Goal: Task Accomplishment & Management: Manage account settings

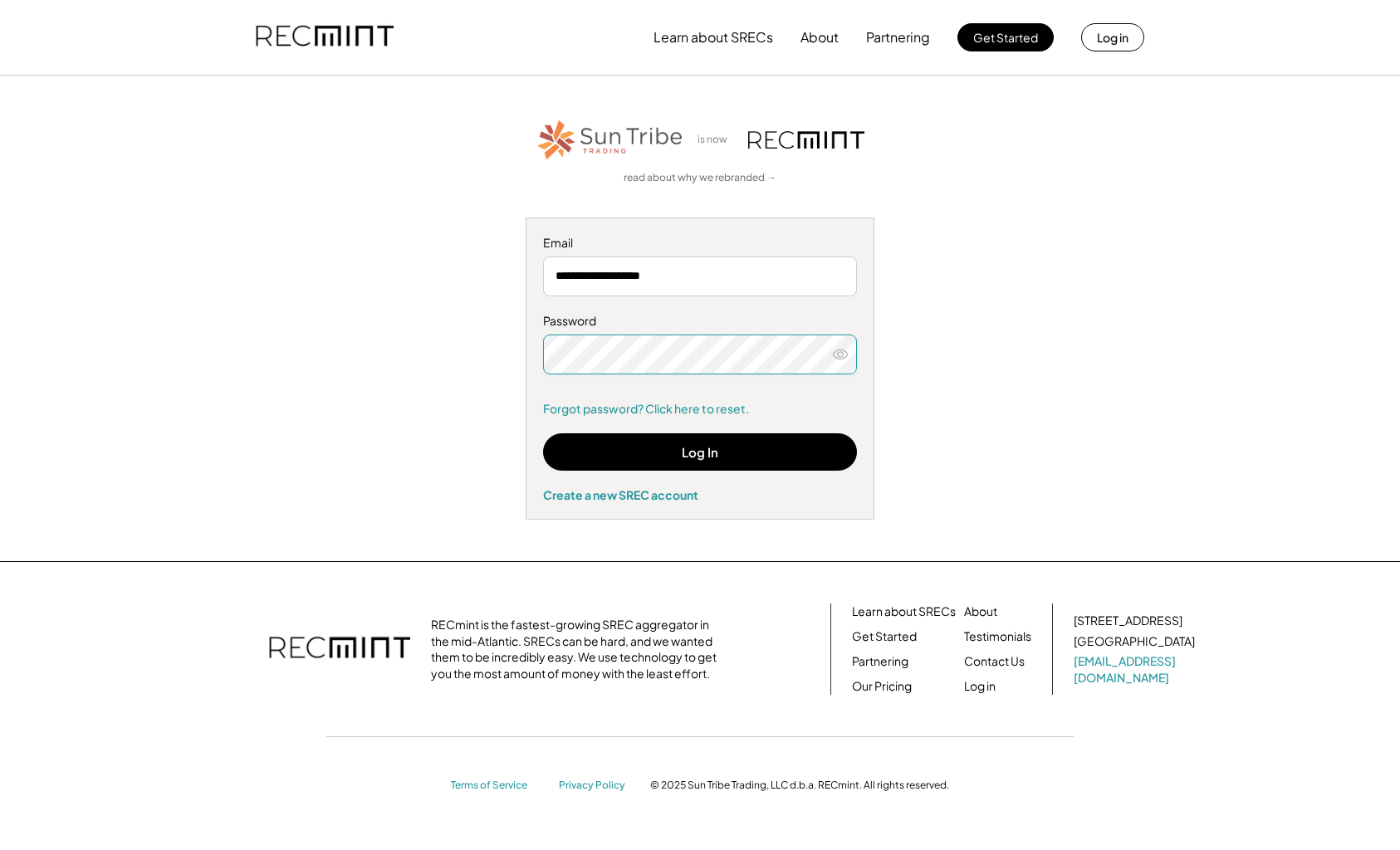
click at [837, 358] on icon at bounding box center [841, 355] width 17 height 17
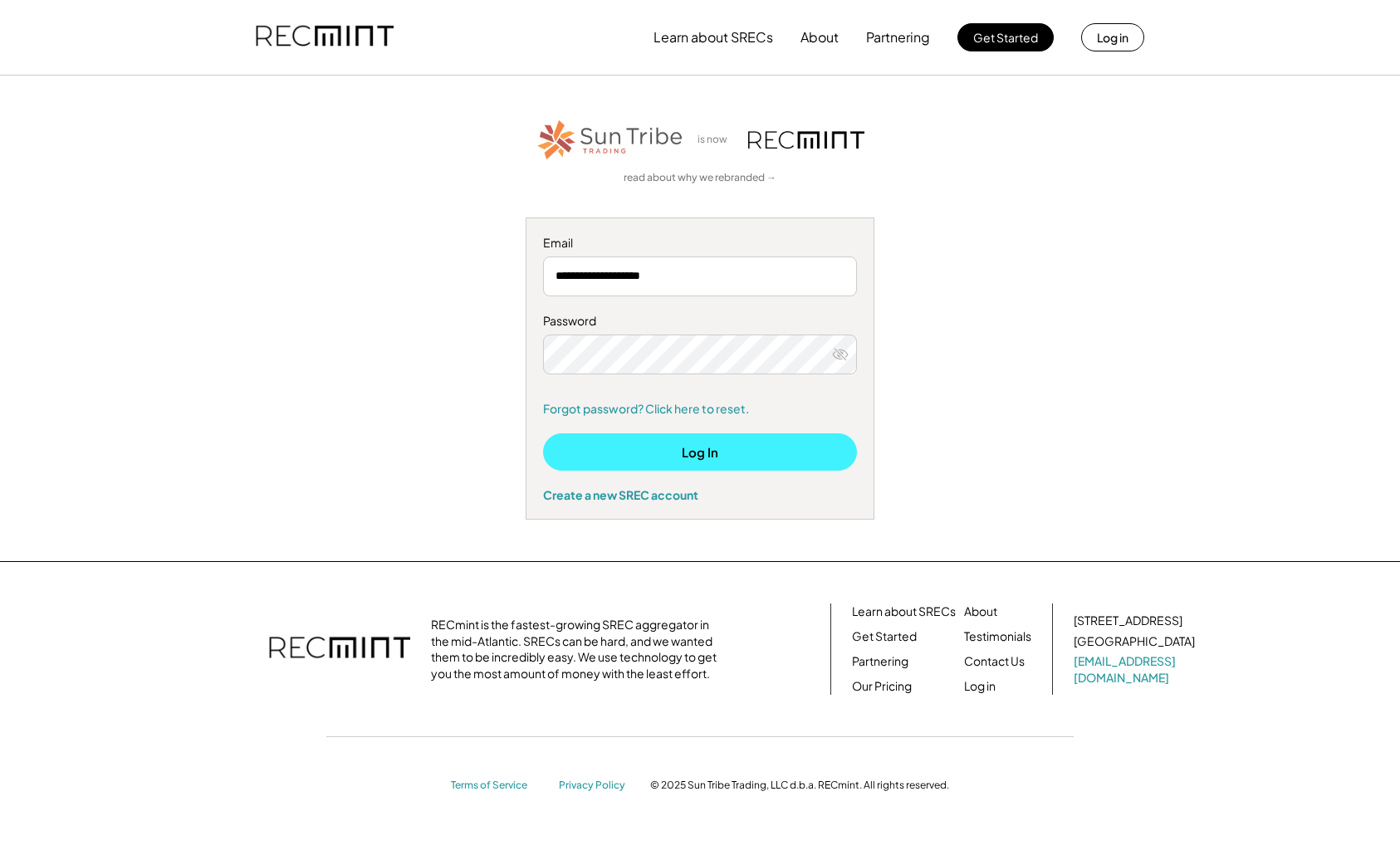
click at [700, 452] on button "Log In" at bounding box center [700, 452] width 314 height 37
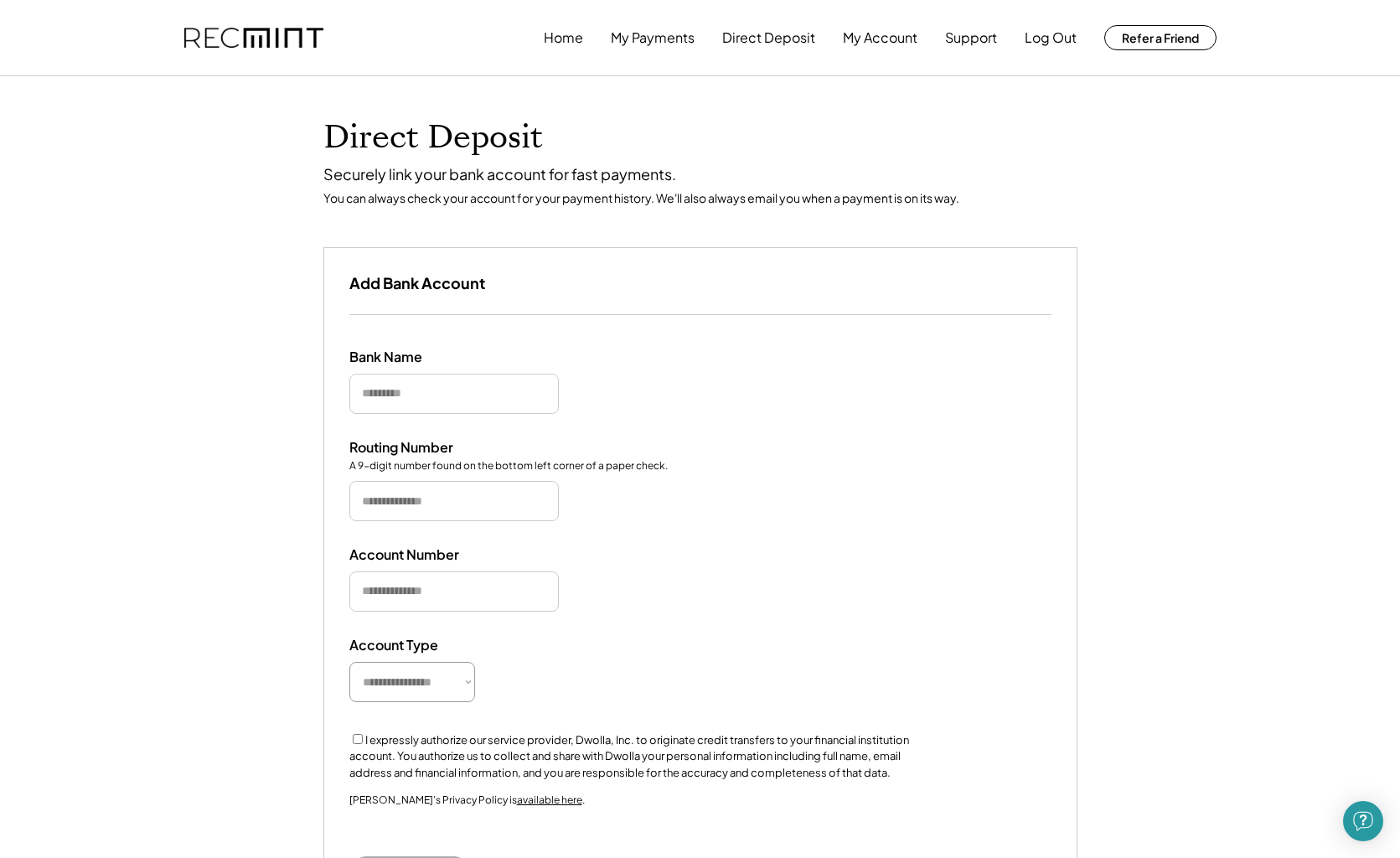
click at [364, 391] on input "input" at bounding box center [454, 394] width 209 height 40
type input "**********"
type input "*********"
click at [351, 597] on input "input" at bounding box center [454, 591] width 209 height 40
drag, startPoint x: 439, startPoint y: 502, endPoint x: 351, endPoint y: 486, distance: 89.4
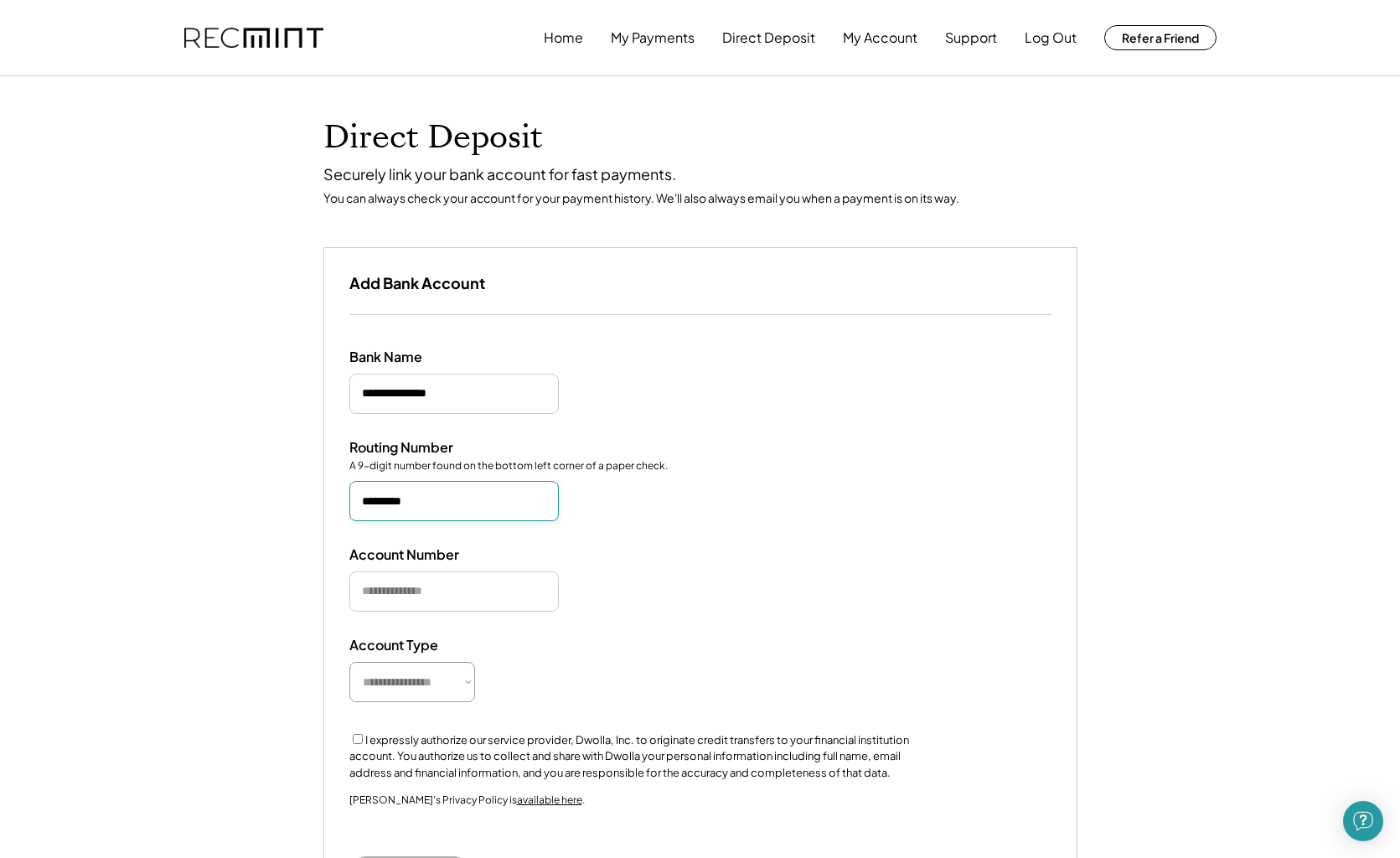
click at [351, 486] on input "input" at bounding box center [454, 501] width 209 height 40
type input "*********"
type input "**********"
select select "**********"
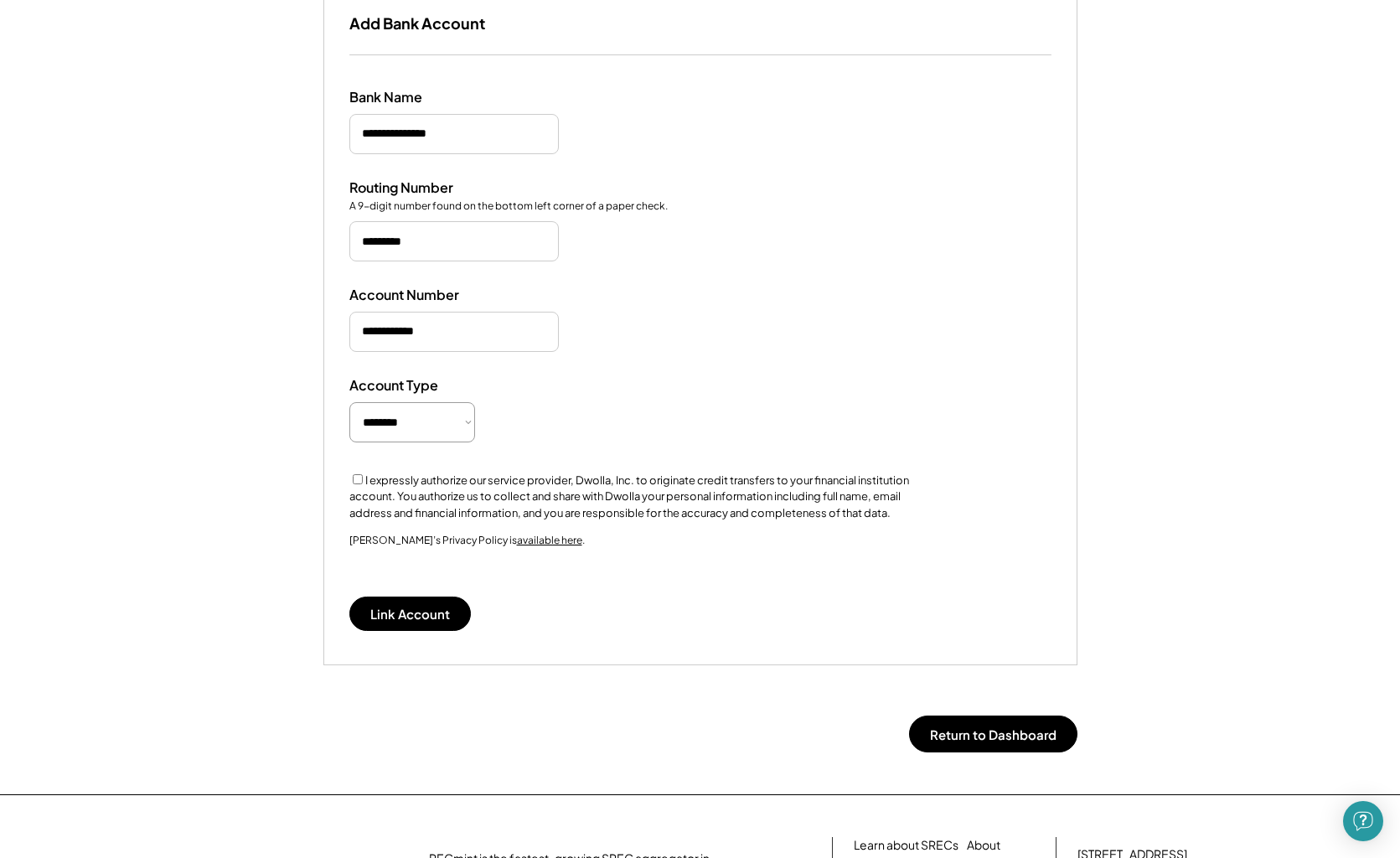
scroll to position [263, 0]
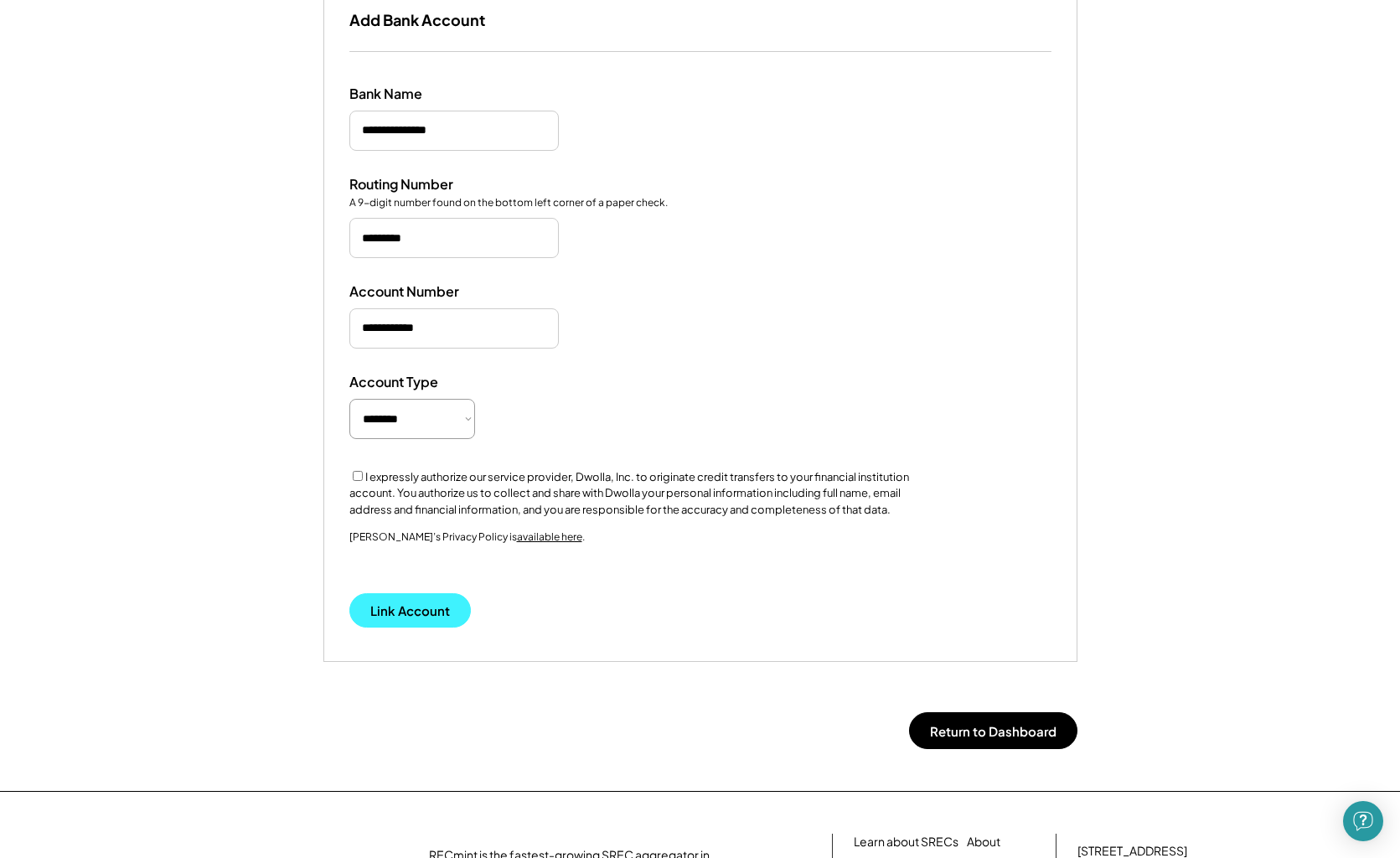
click at [403, 596] on button "Link Account" at bounding box center [411, 610] width 122 height 34
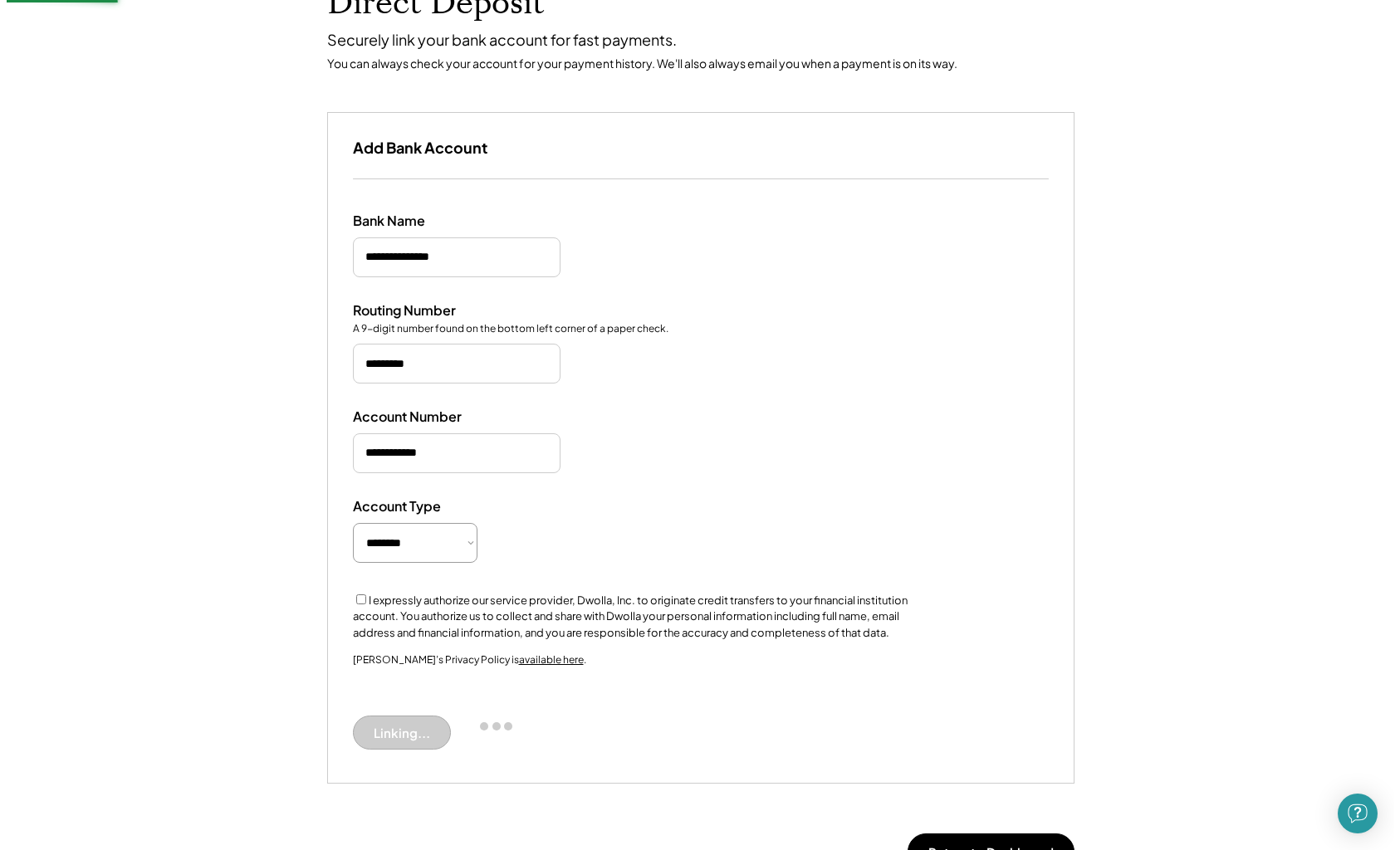
scroll to position [117, 0]
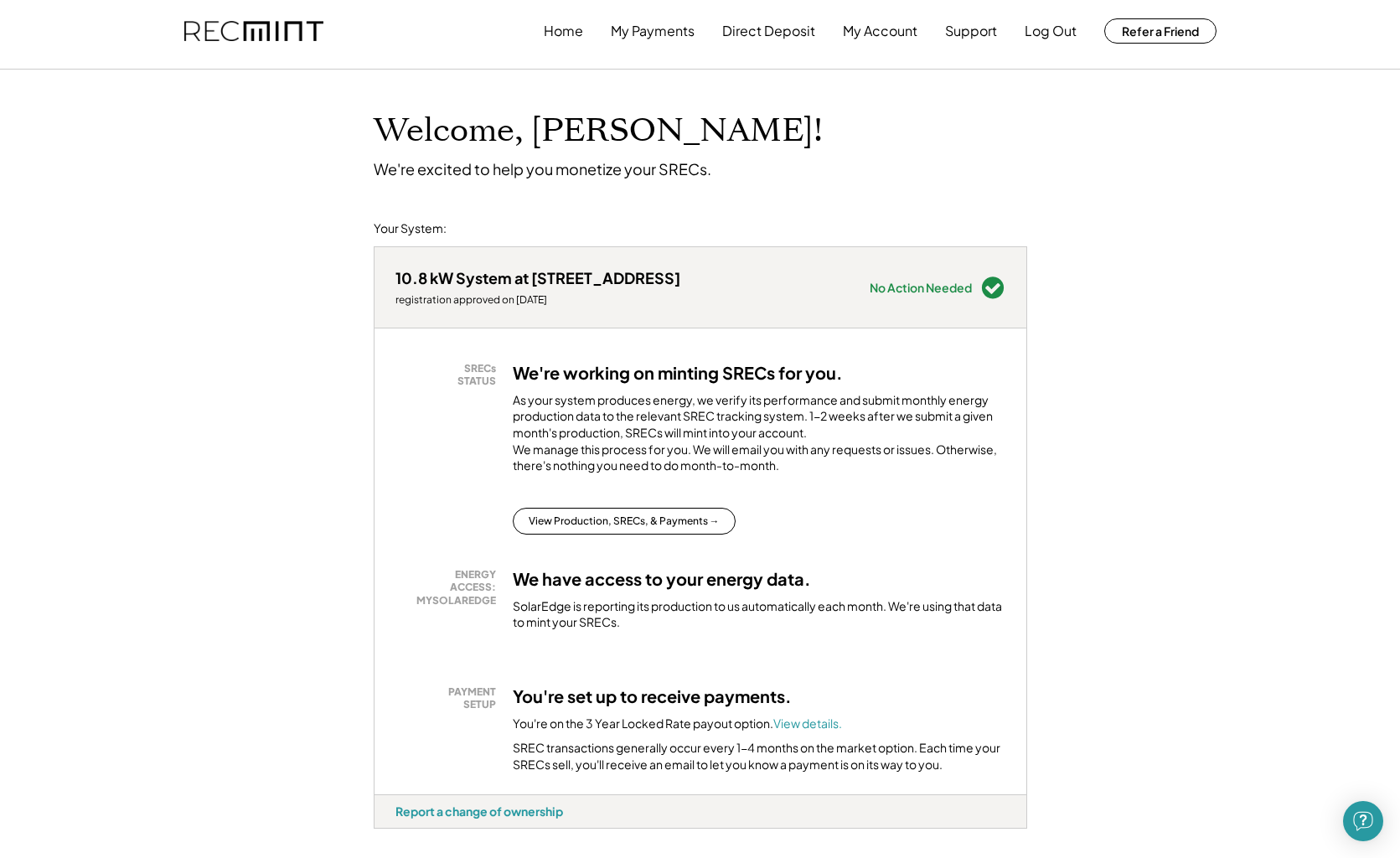
scroll to position [24, 0]
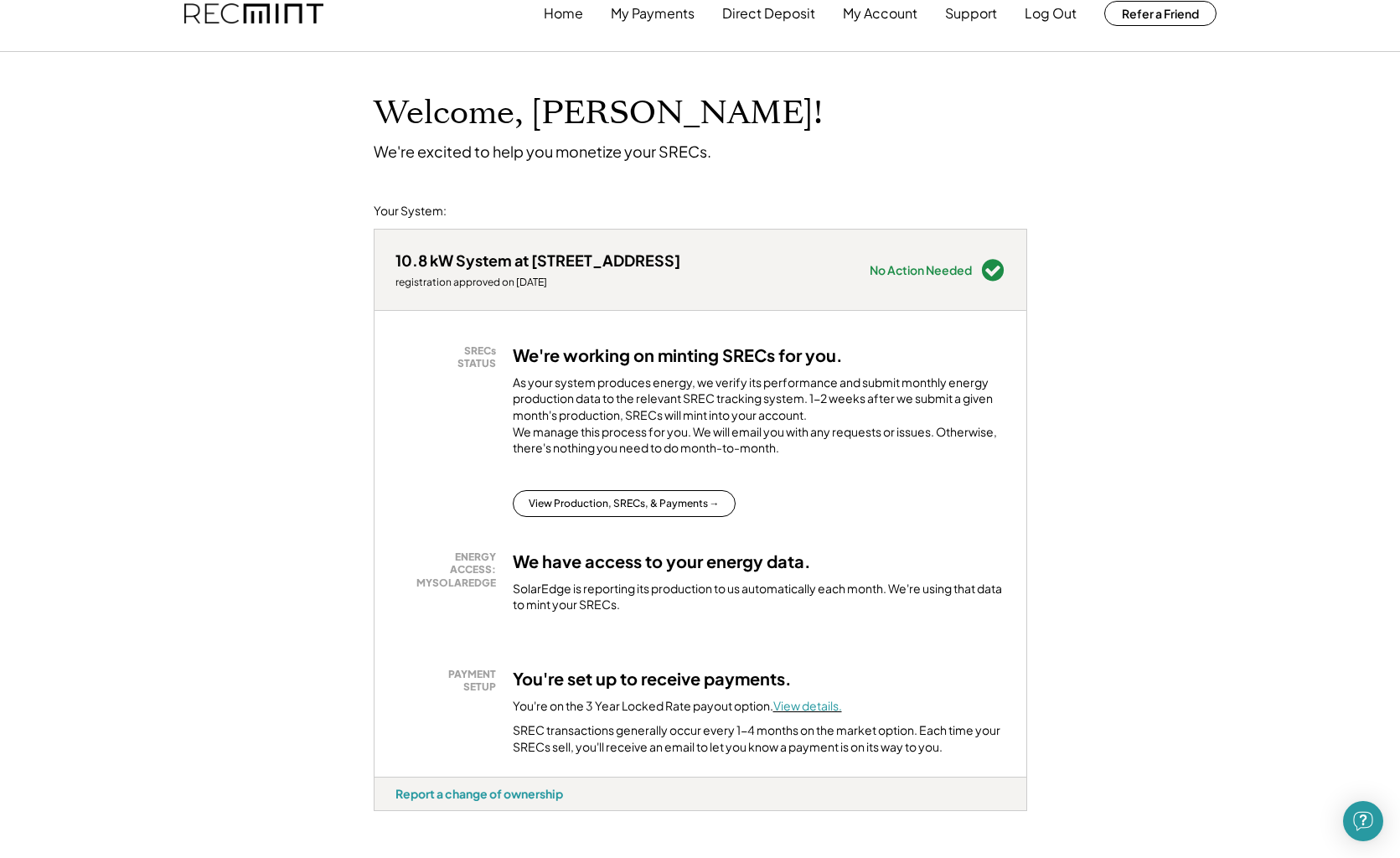
click at [816, 710] on font "View details." at bounding box center [808, 705] width 69 height 15
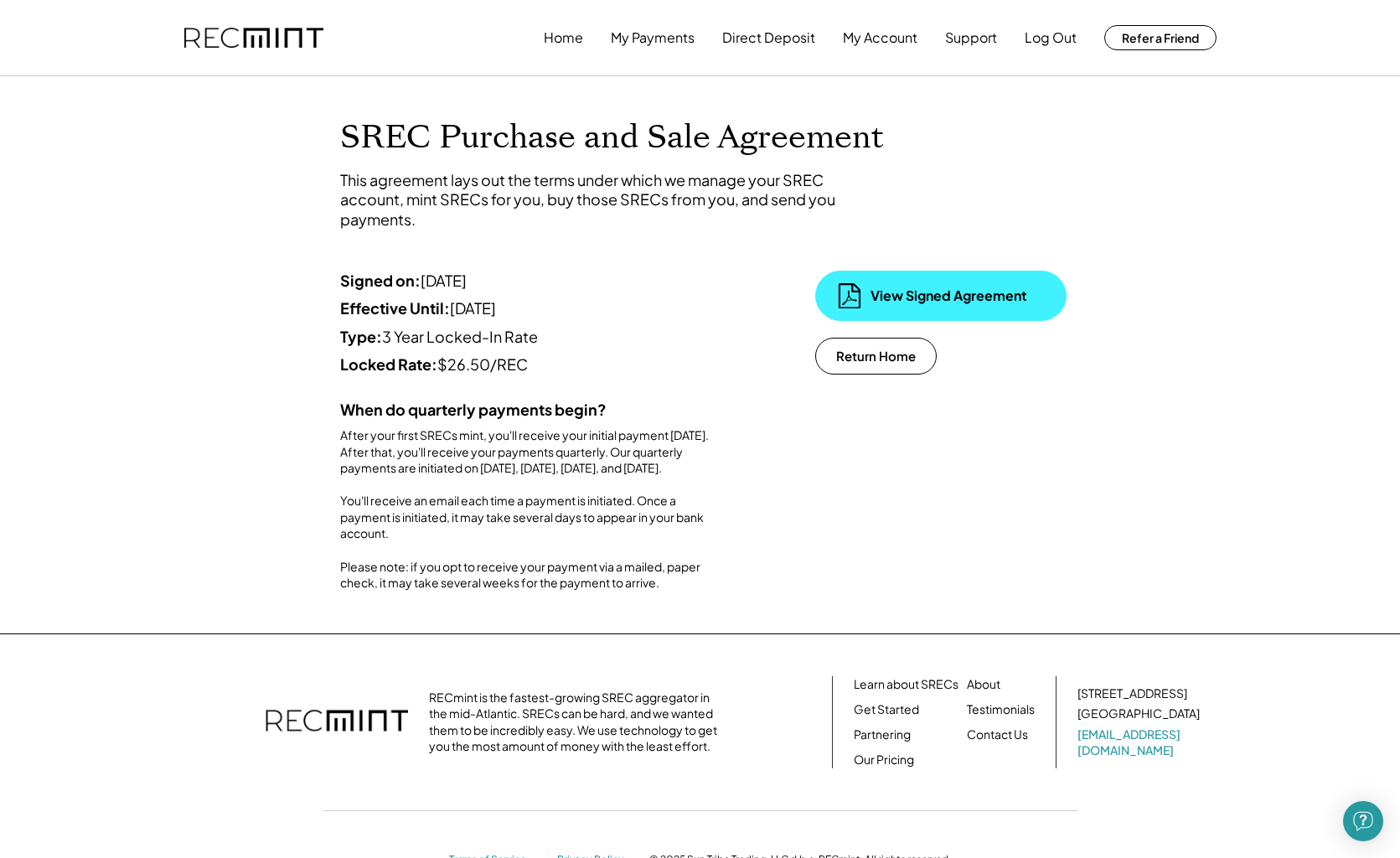
click at [907, 296] on div "View Signed Agreement" at bounding box center [954, 295] width 167 height 19
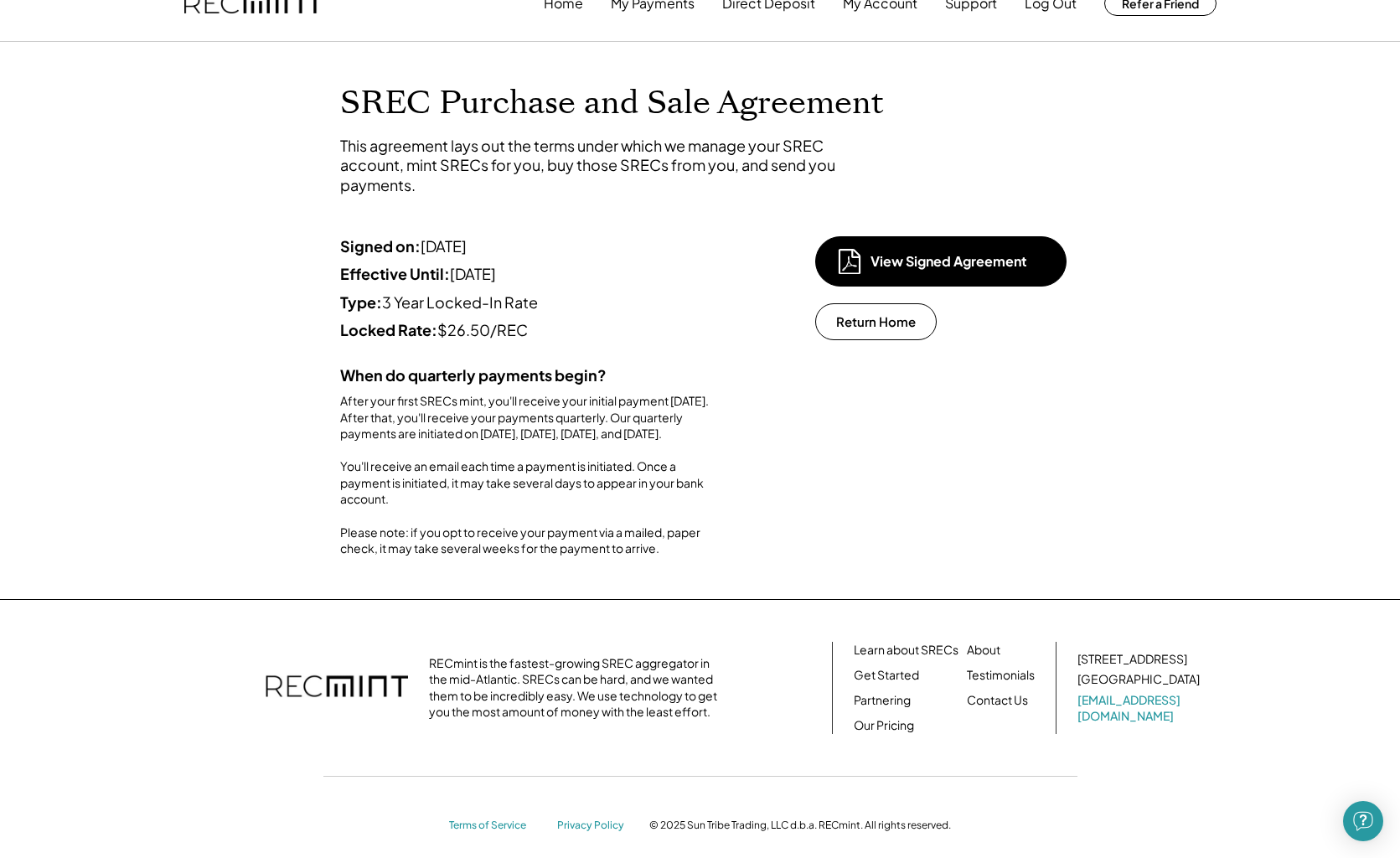
scroll to position [89, 0]
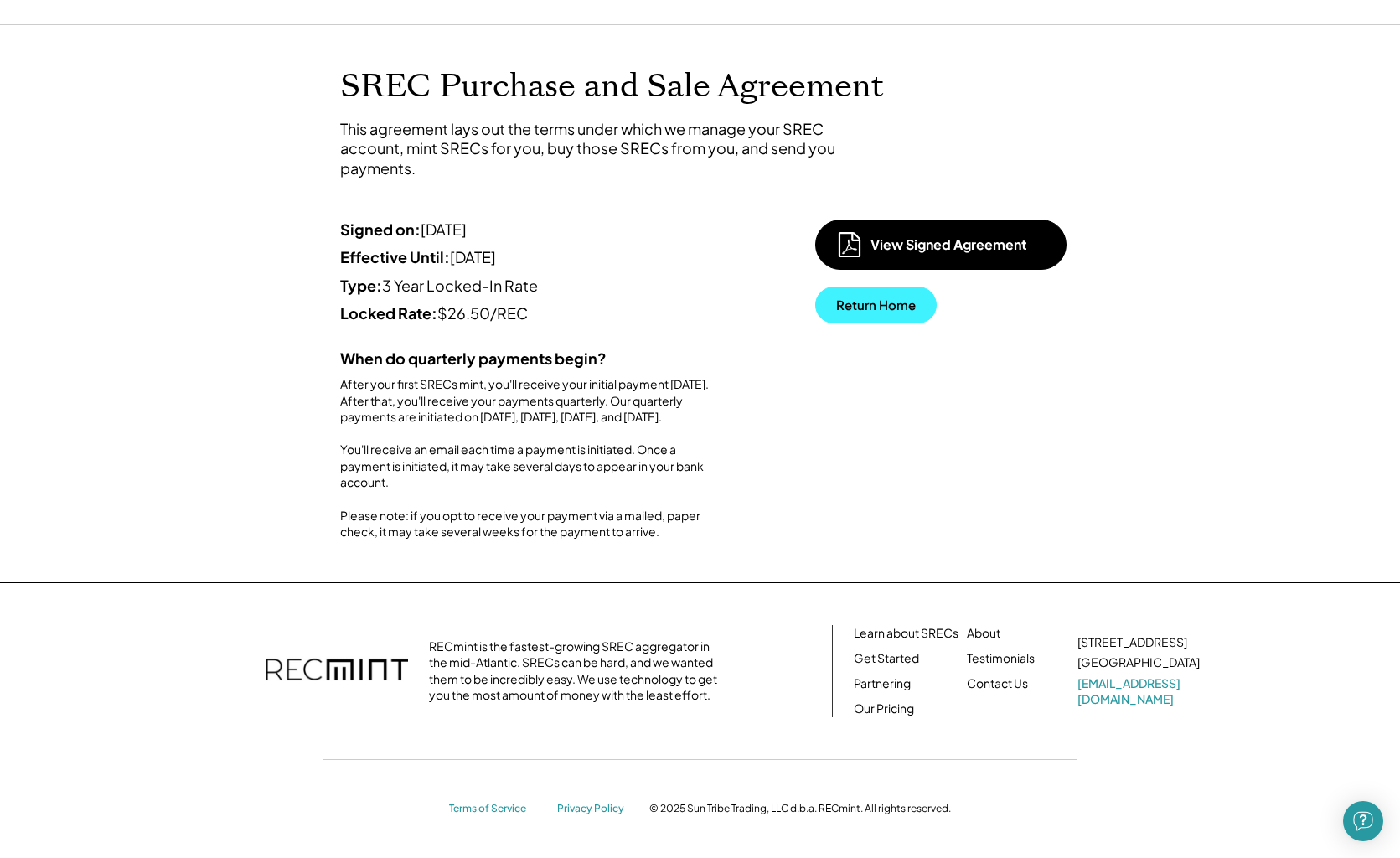
click at [895, 286] on button "Return Home" at bounding box center [876, 304] width 122 height 37
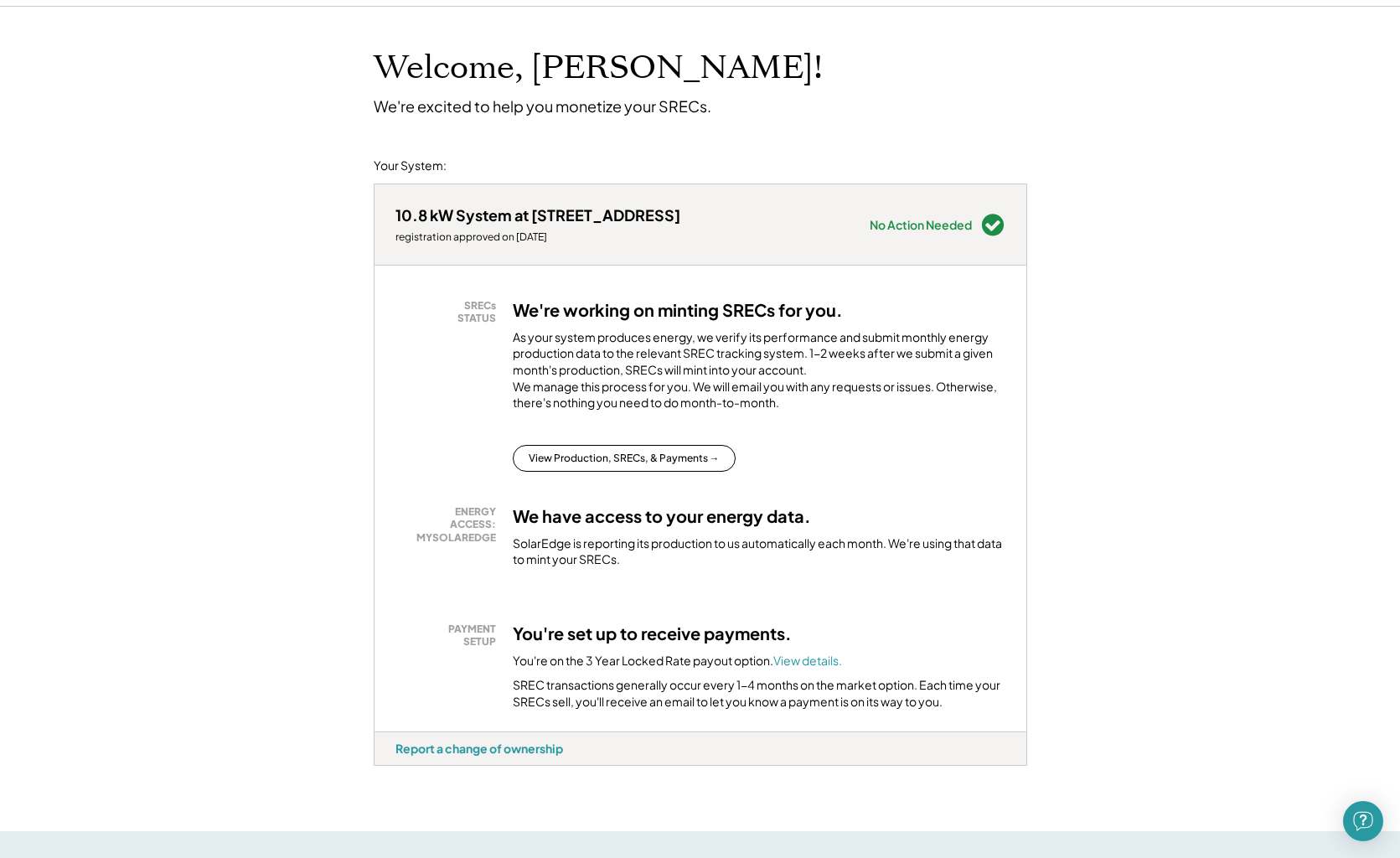
scroll to position [101, 0]
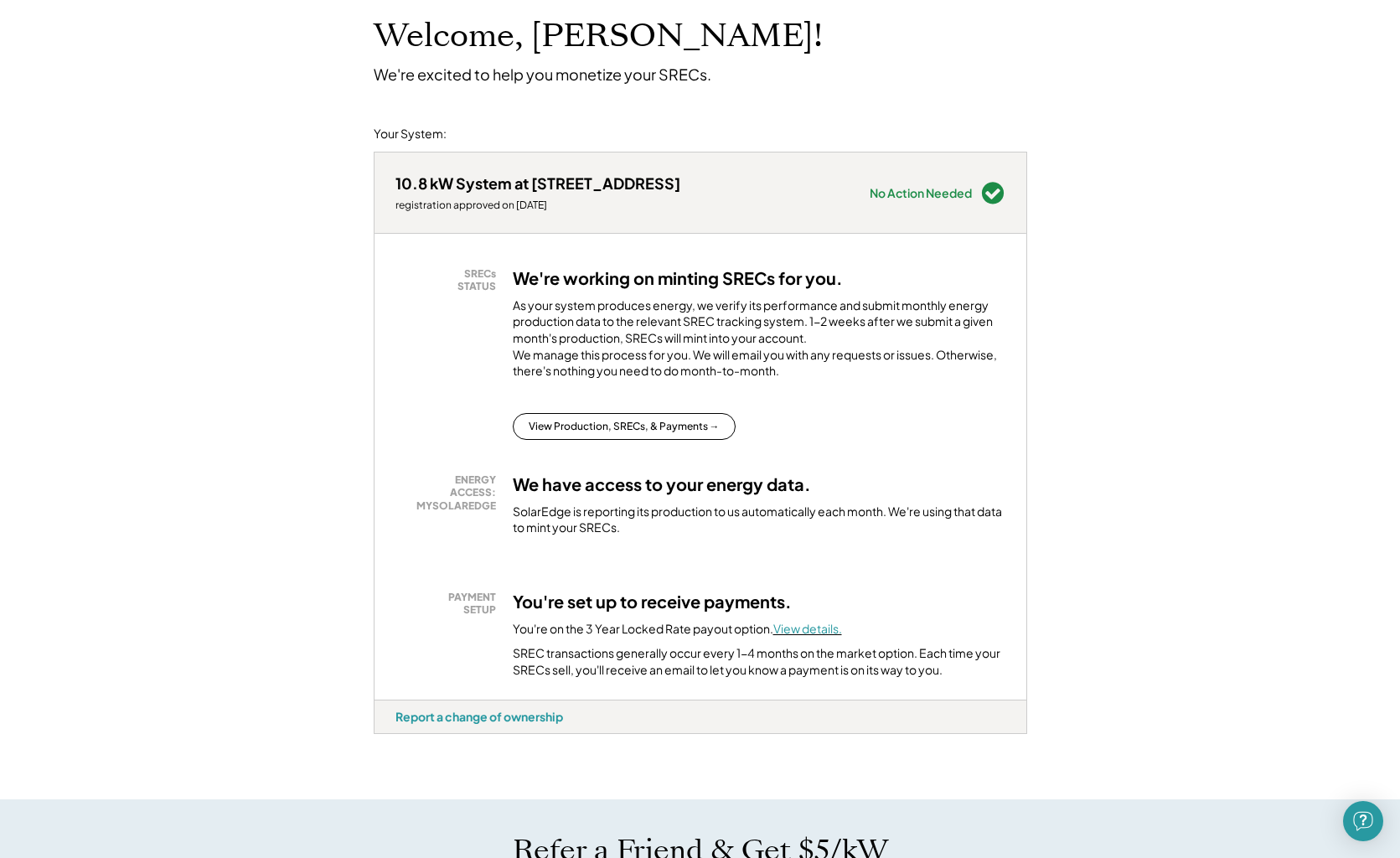
click at [814, 635] on font "View details." at bounding box center [808, 628] width 69 height 15
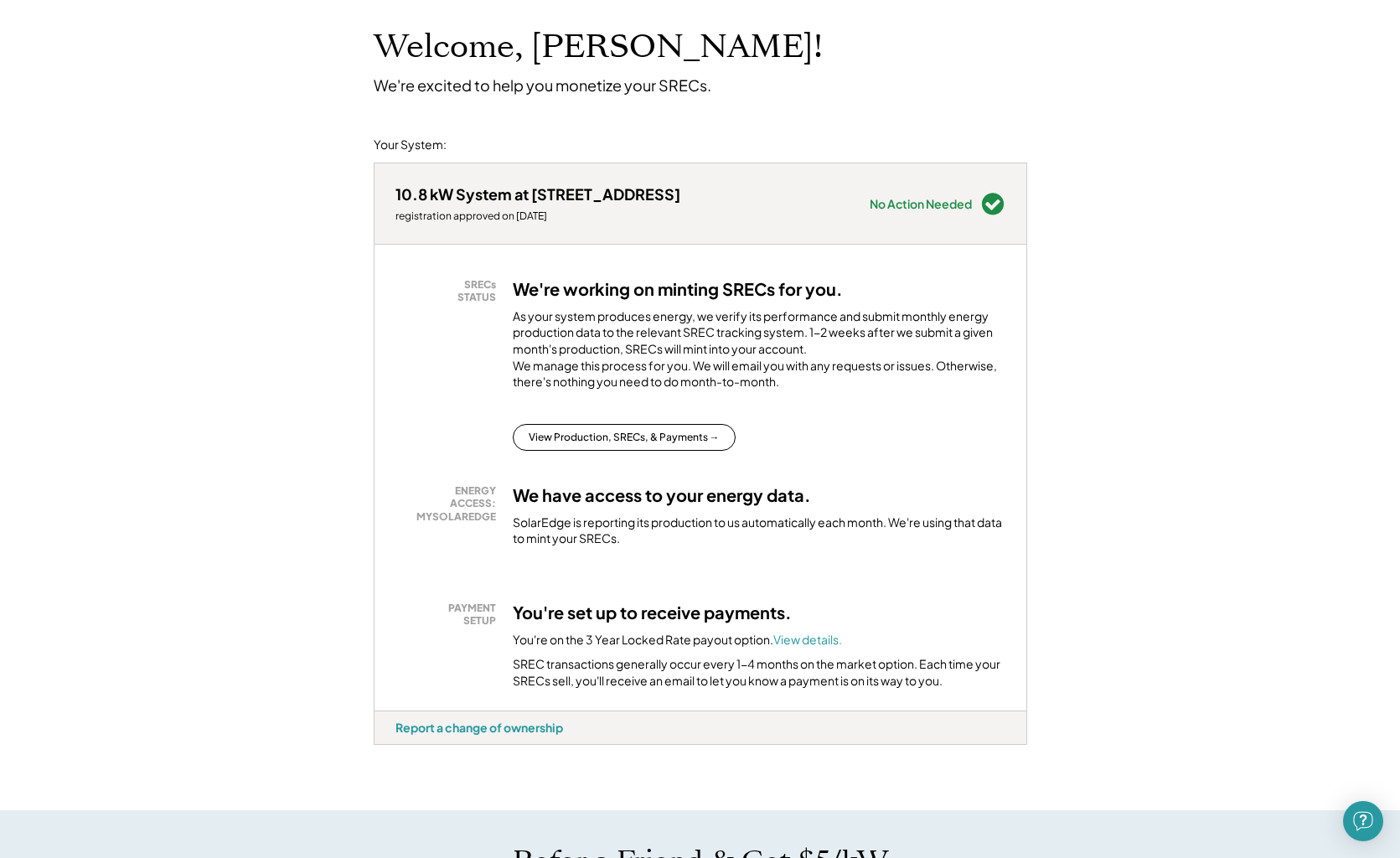
scroll to position [0, 0]
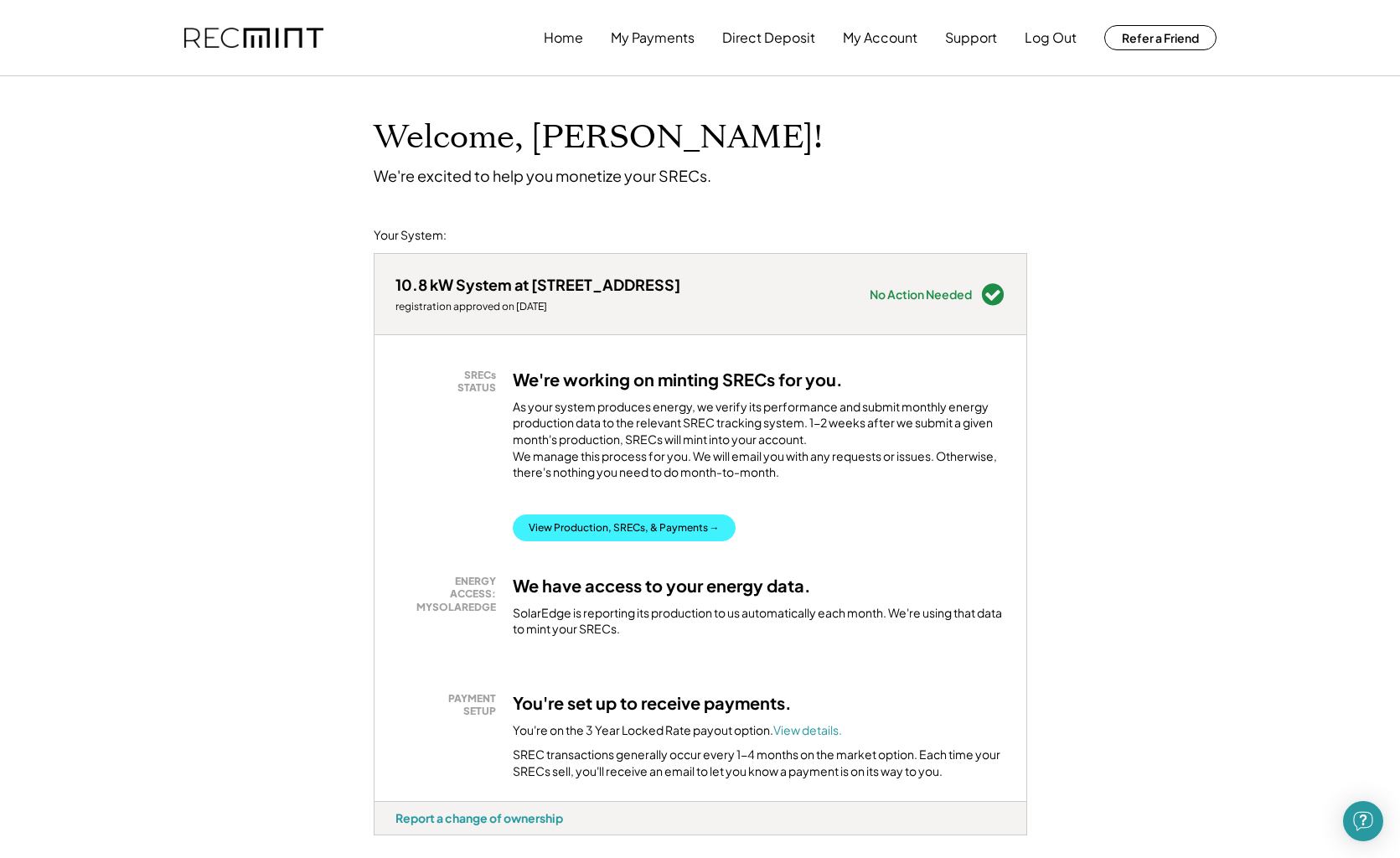
click at [636, 537] on button "View Production, SRECs, & Payments →" at bounding box center [624, 528] width 223 height 27
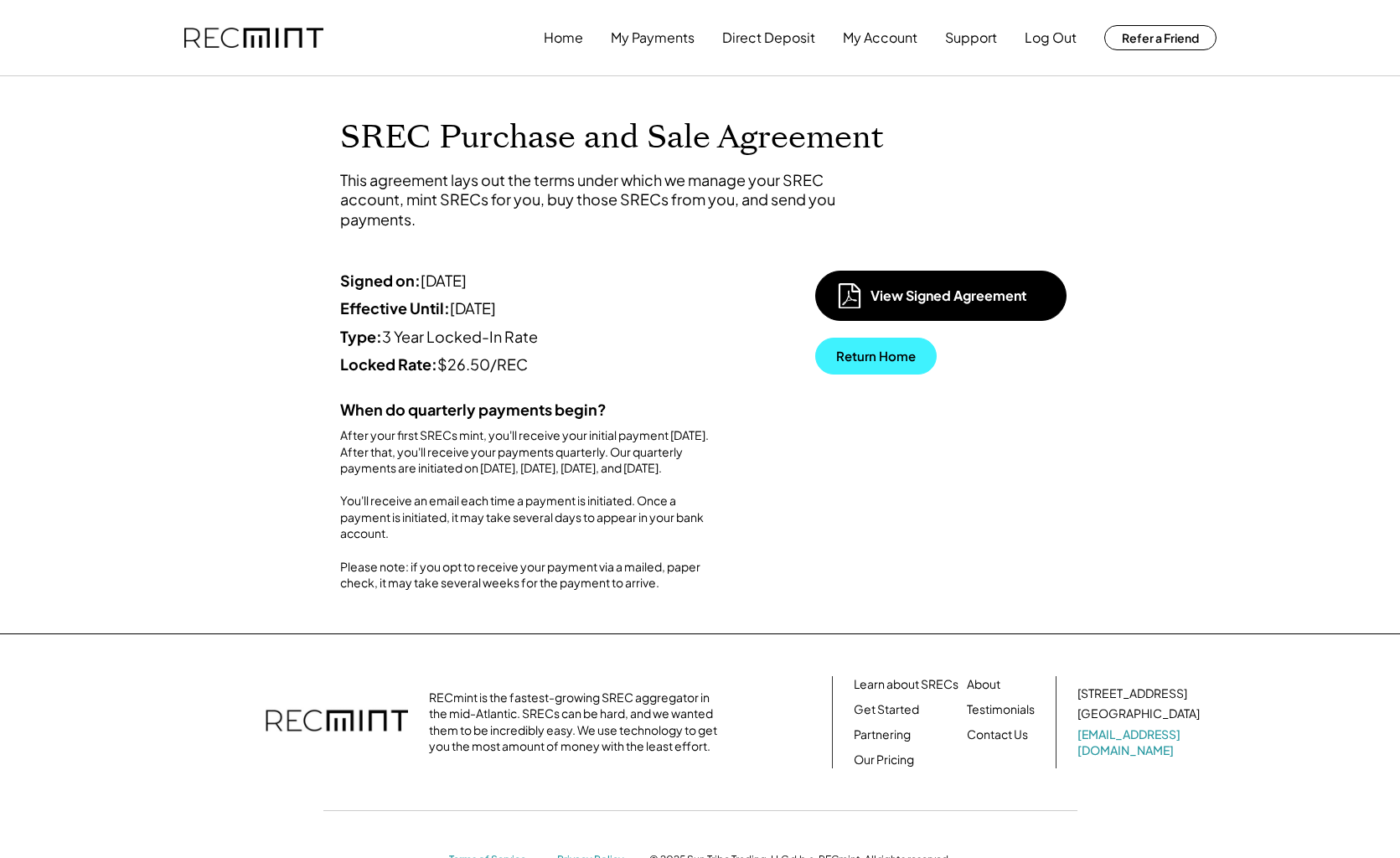
click at [842, 352] on button "Return Home" at bounding box center [876, 356] width 122 height 37
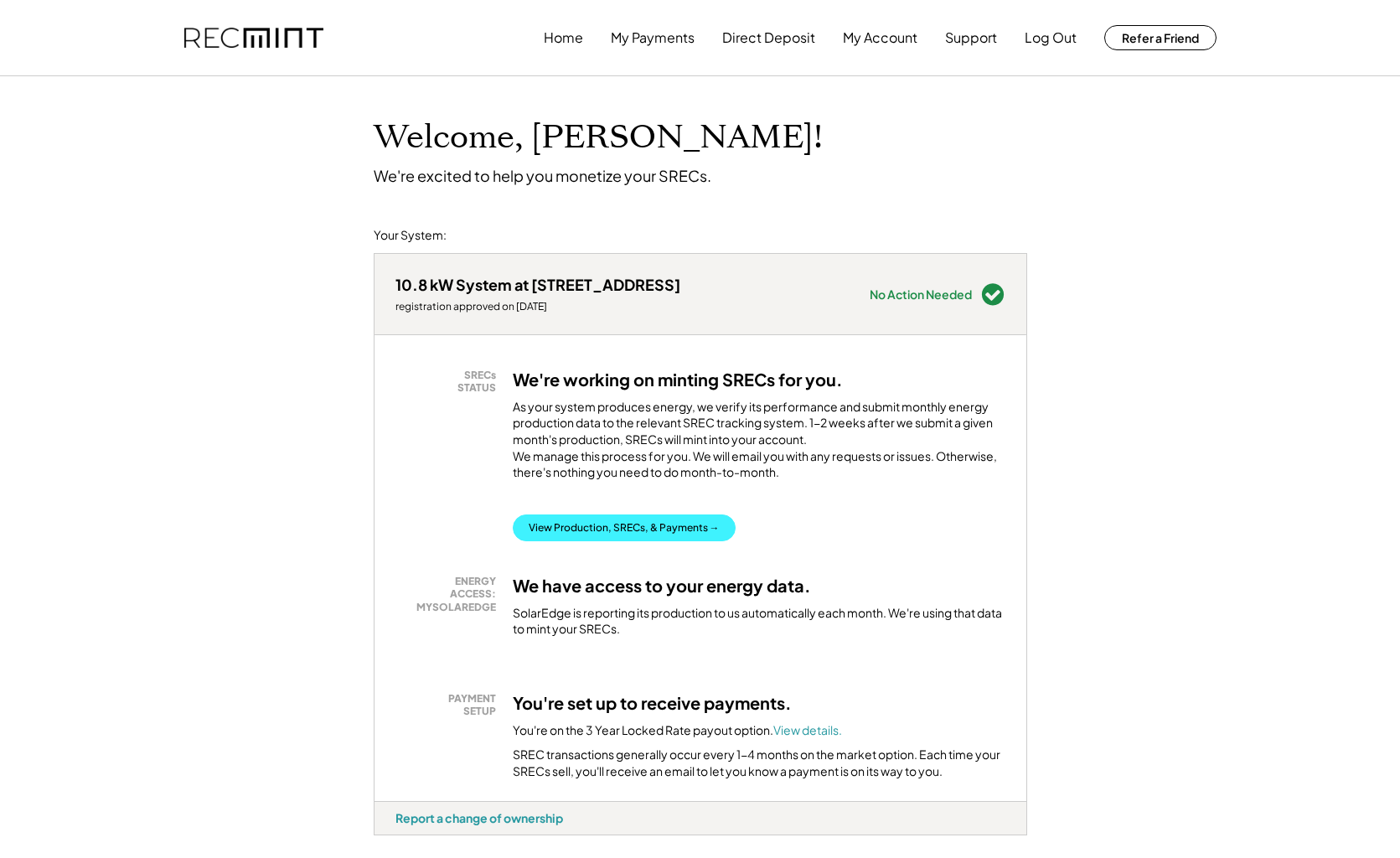
click at [615, 538] on button "View Production, SRECs, & Payments →" at bounding box center [624, 528] width 223 height 27
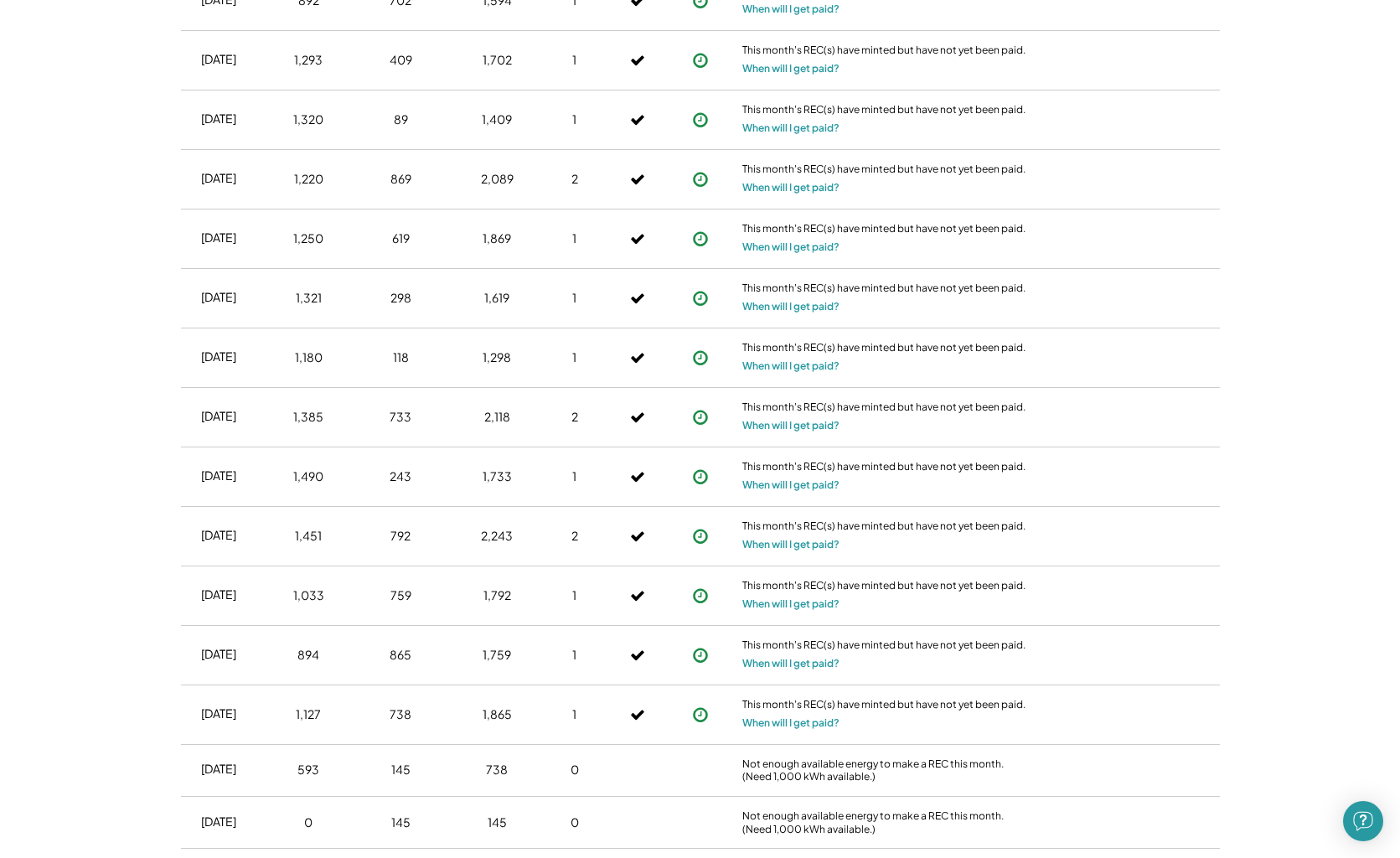
scroll to position [1828, 0]
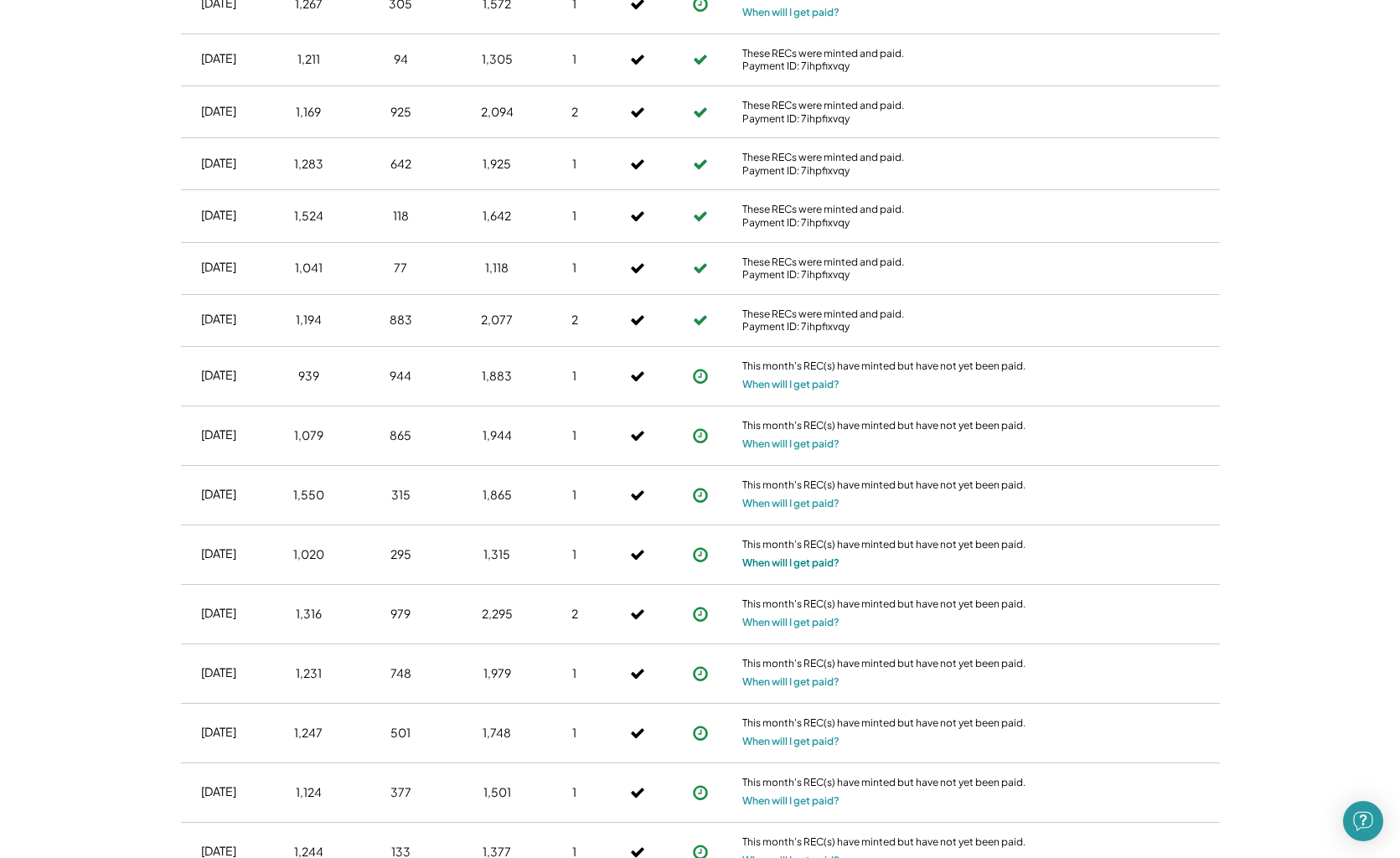
scroll to position [0, 0]
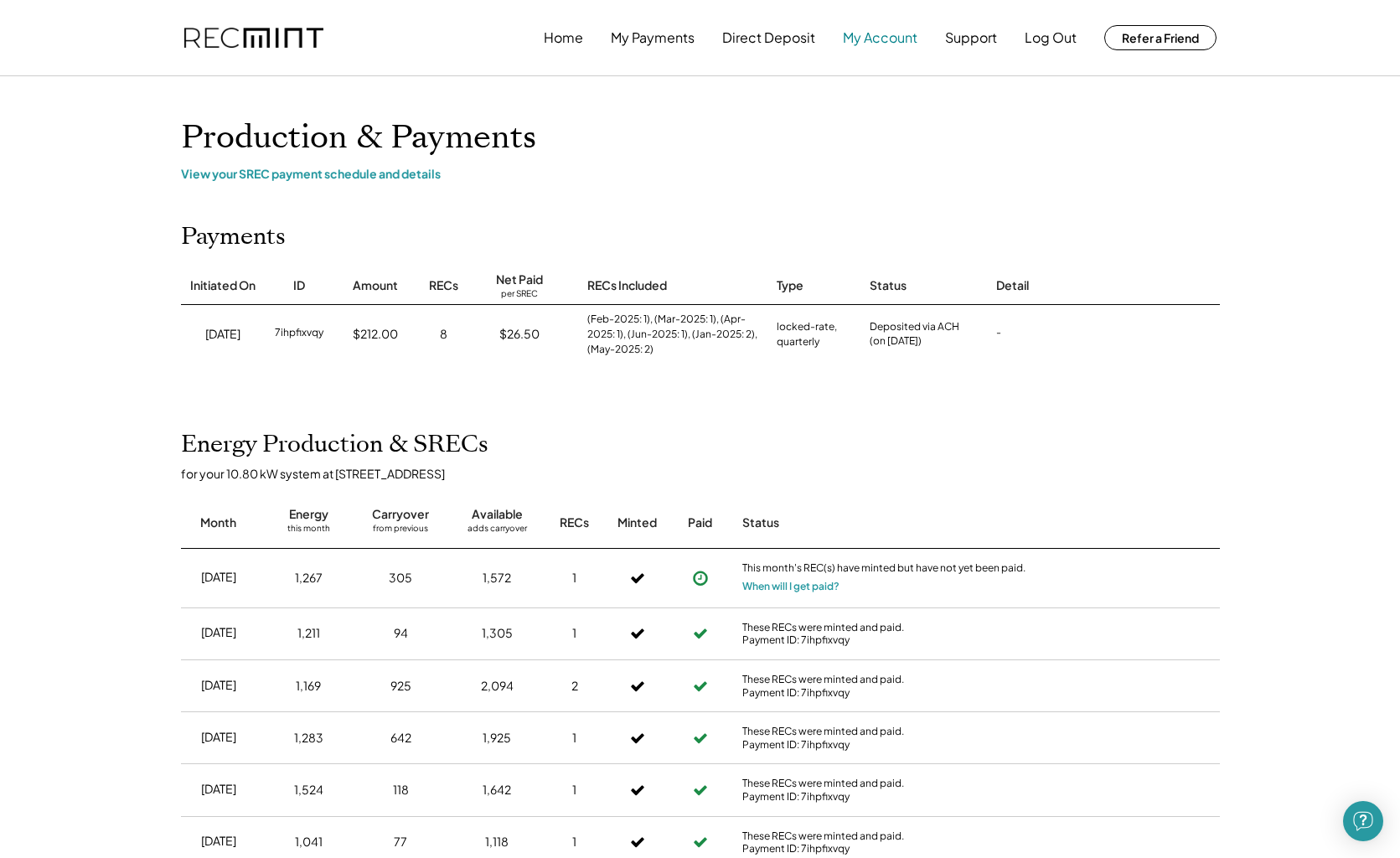
click at [877, 32] on button "My Account" at bounding box center [879, 37] width 74 height 33
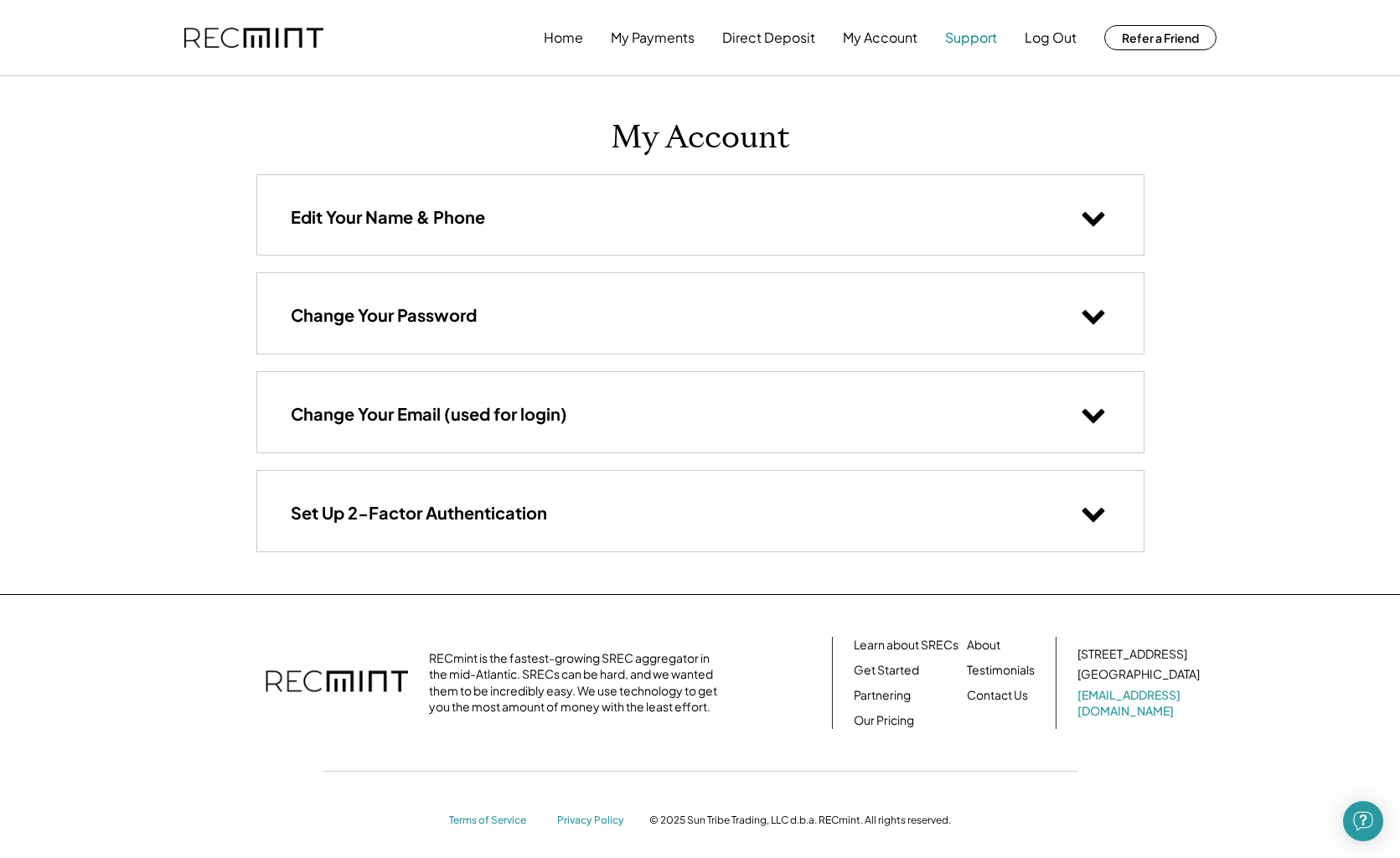
click at [966, 38] on button "Support" at bounding box center [972, 37] width 52 height 33
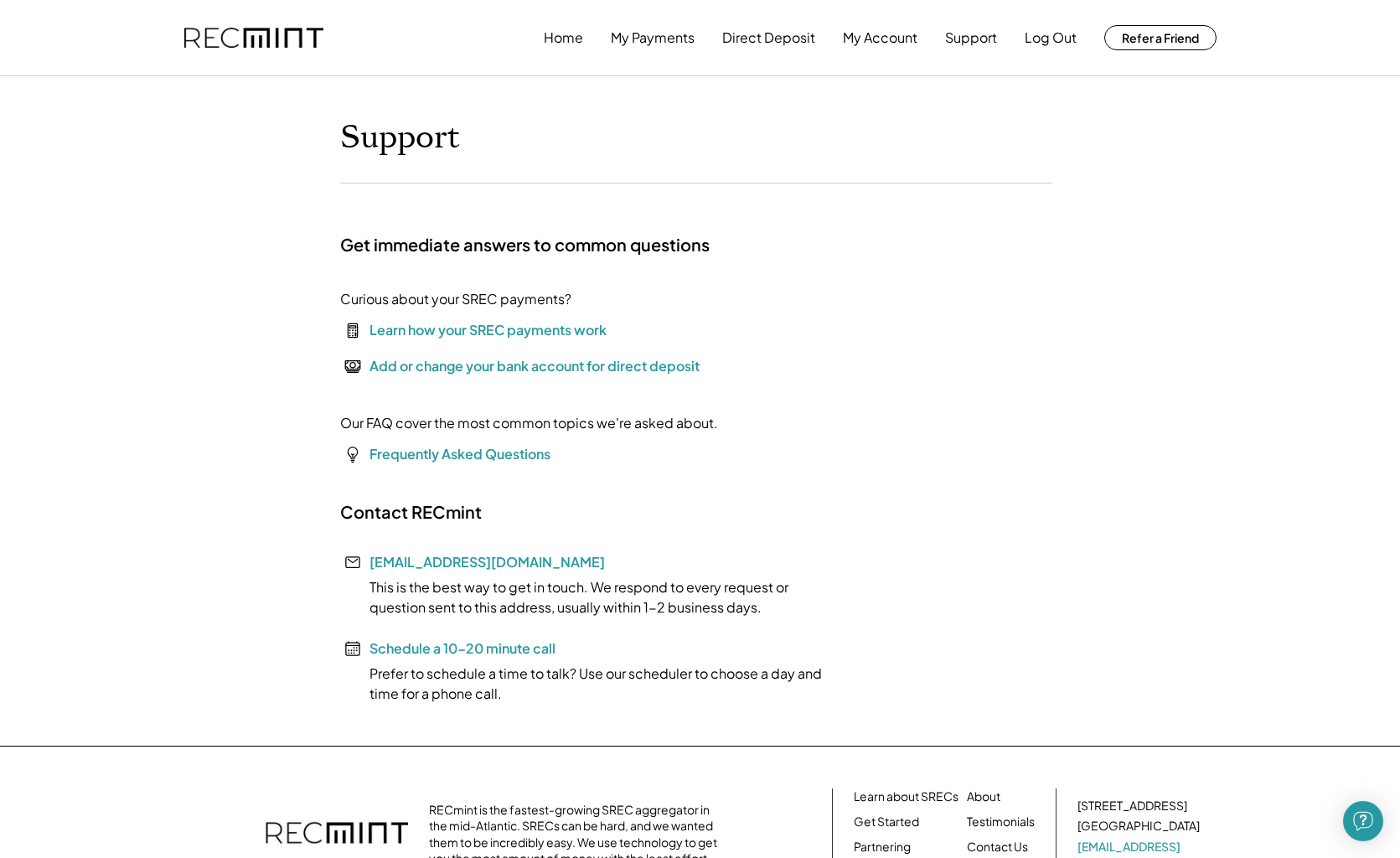
scroll to position [126, 0]
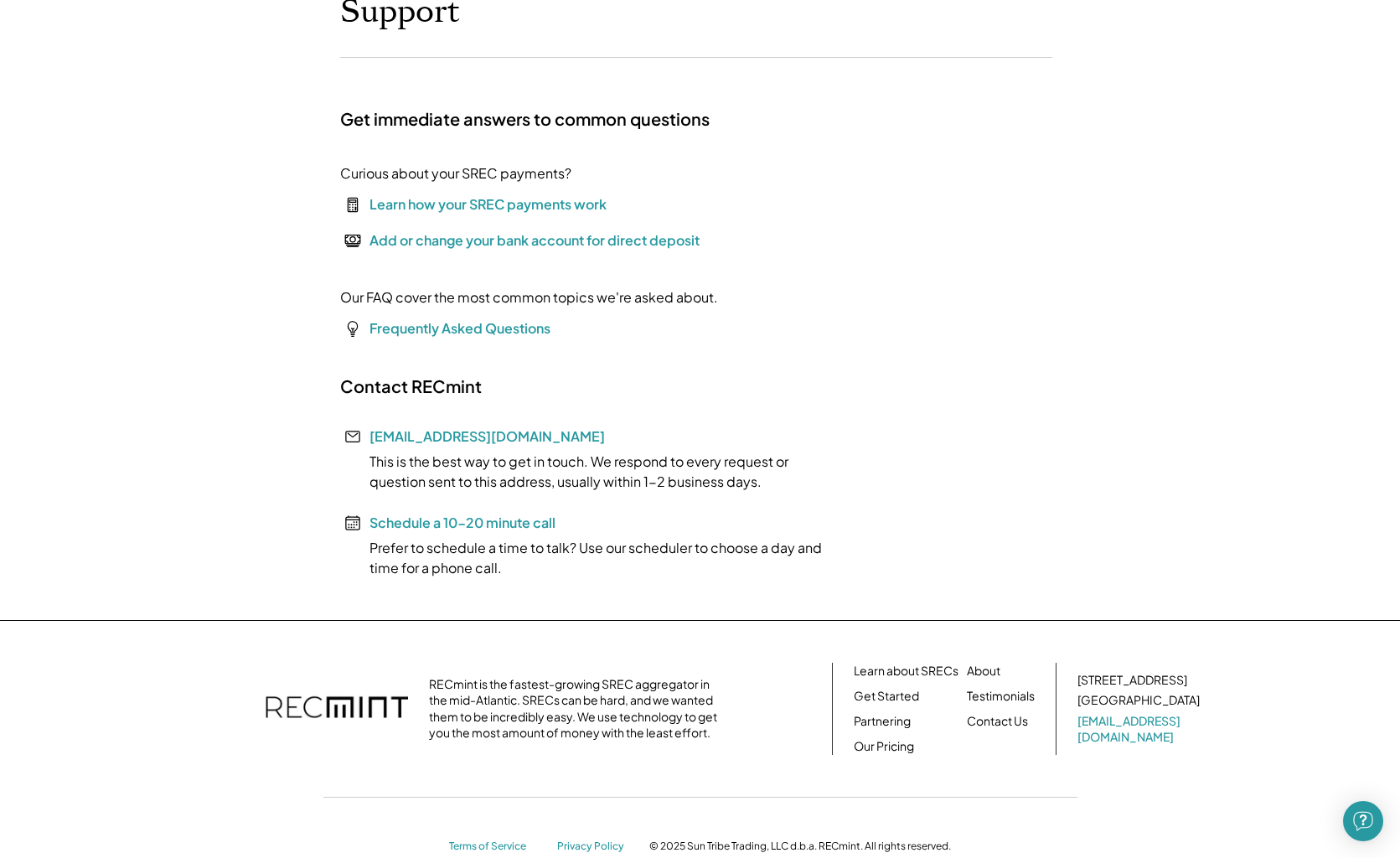
click at [607, 238] on div "Add or change your bank account for direct deposit" at bounding box center [534, 241] width 330 height 20
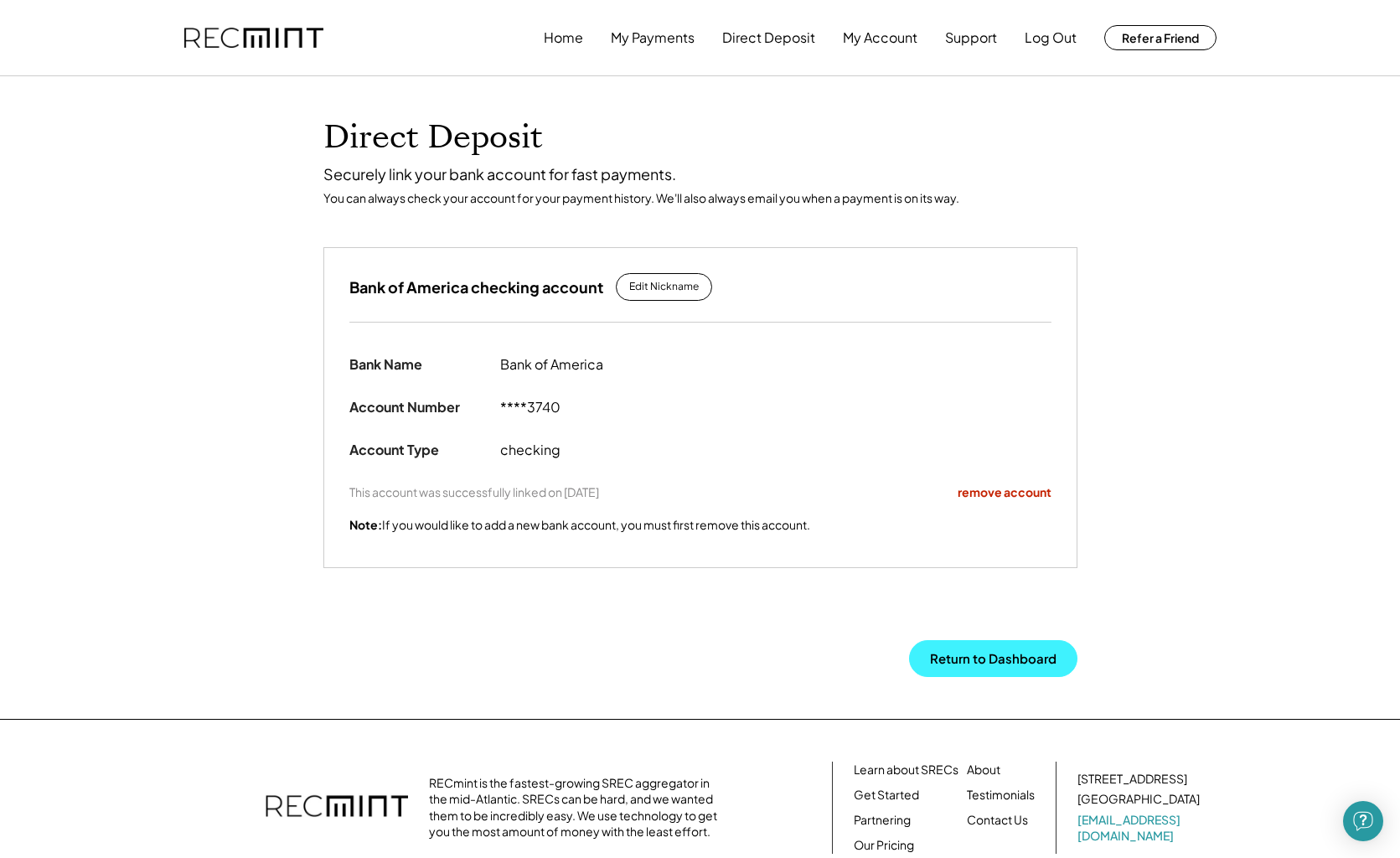
click at [1007, 650] on button "Return to Dashboard" at bounding box center [993, 658] width 168 height 37
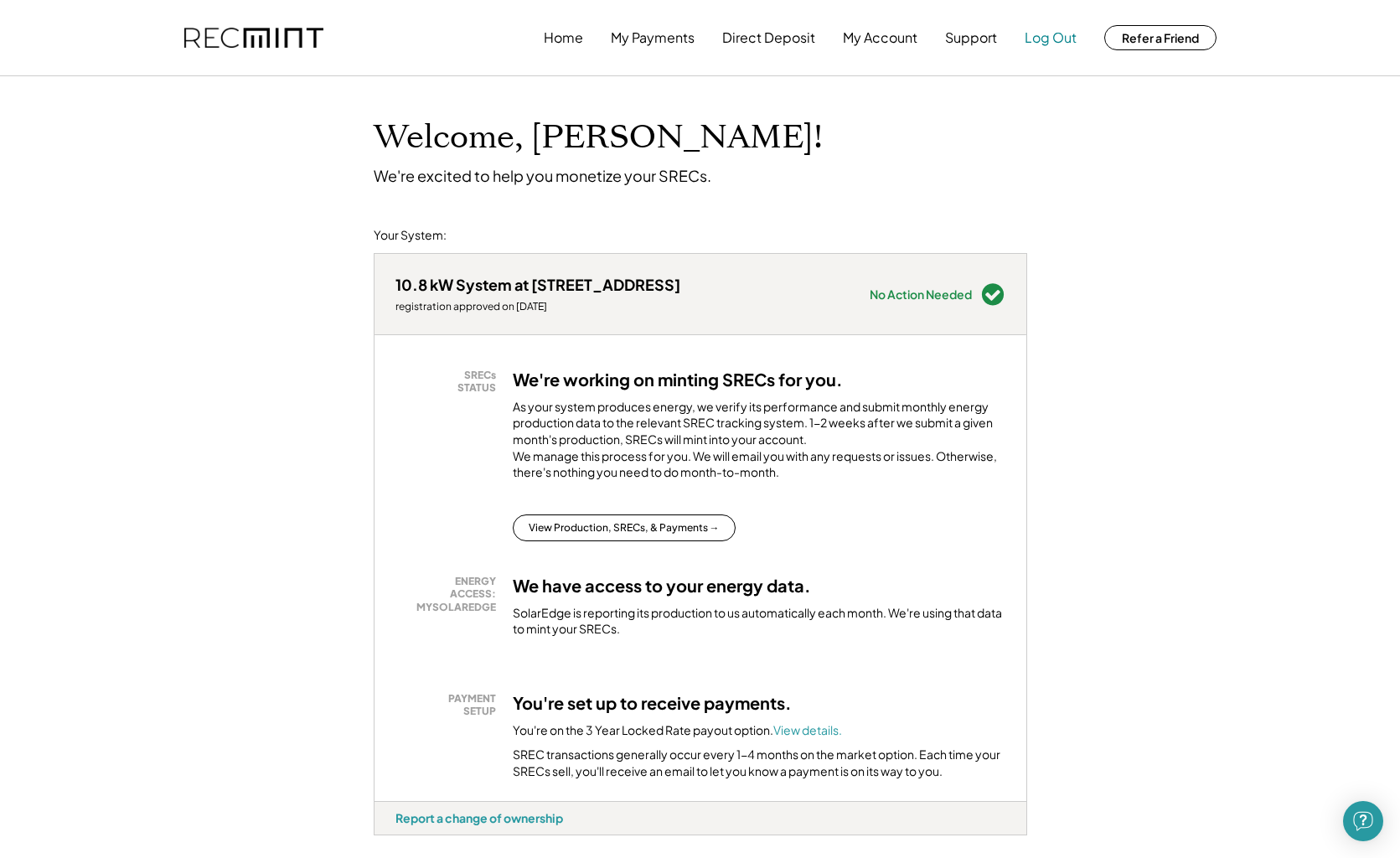
click at [1053, 47] on button "Log Out" at bounding box center [1051, 37] width 52 height 33
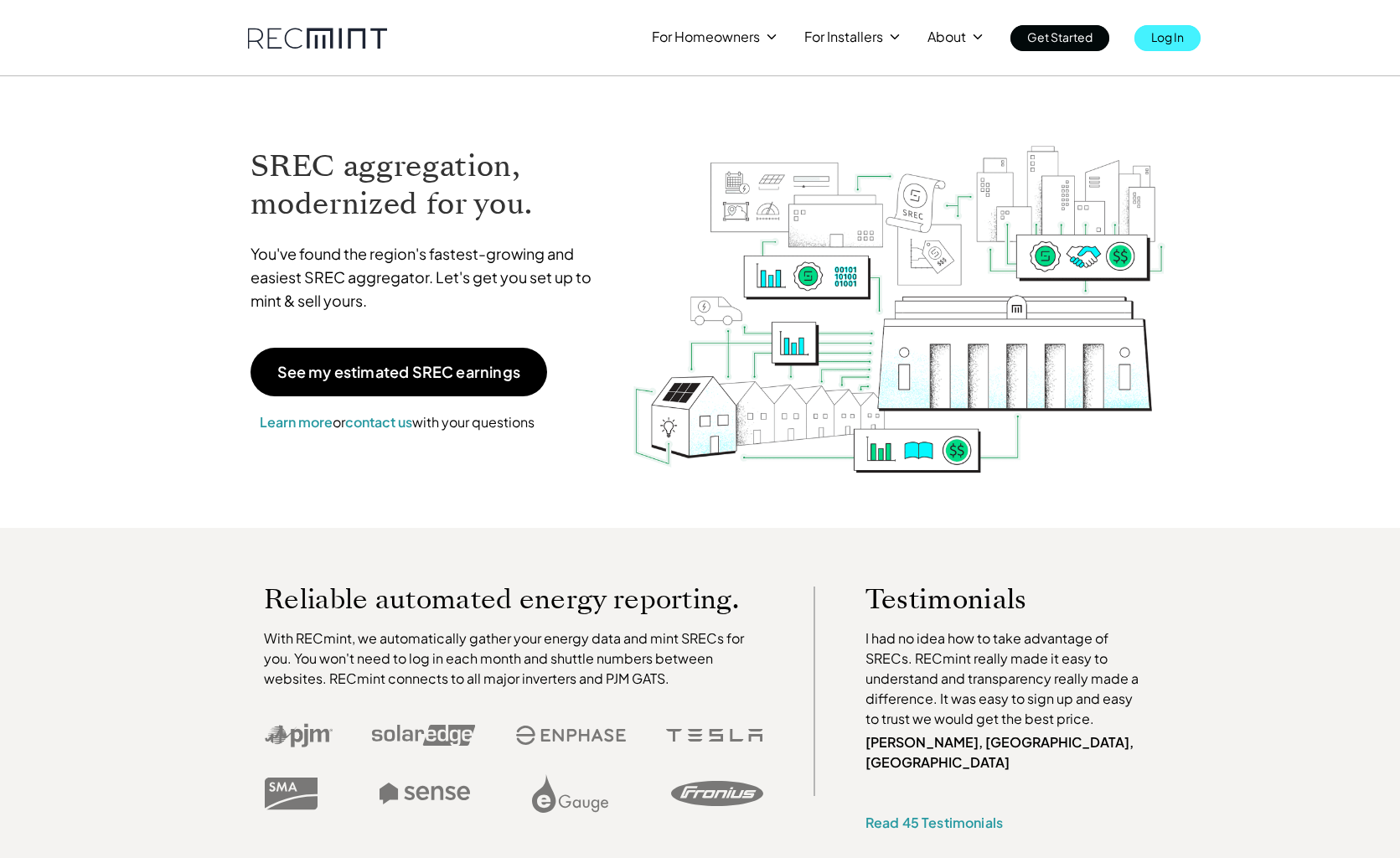
click at [1171, 38] on p "Log In" at bounding box center [1167, 37] width 33 height 23
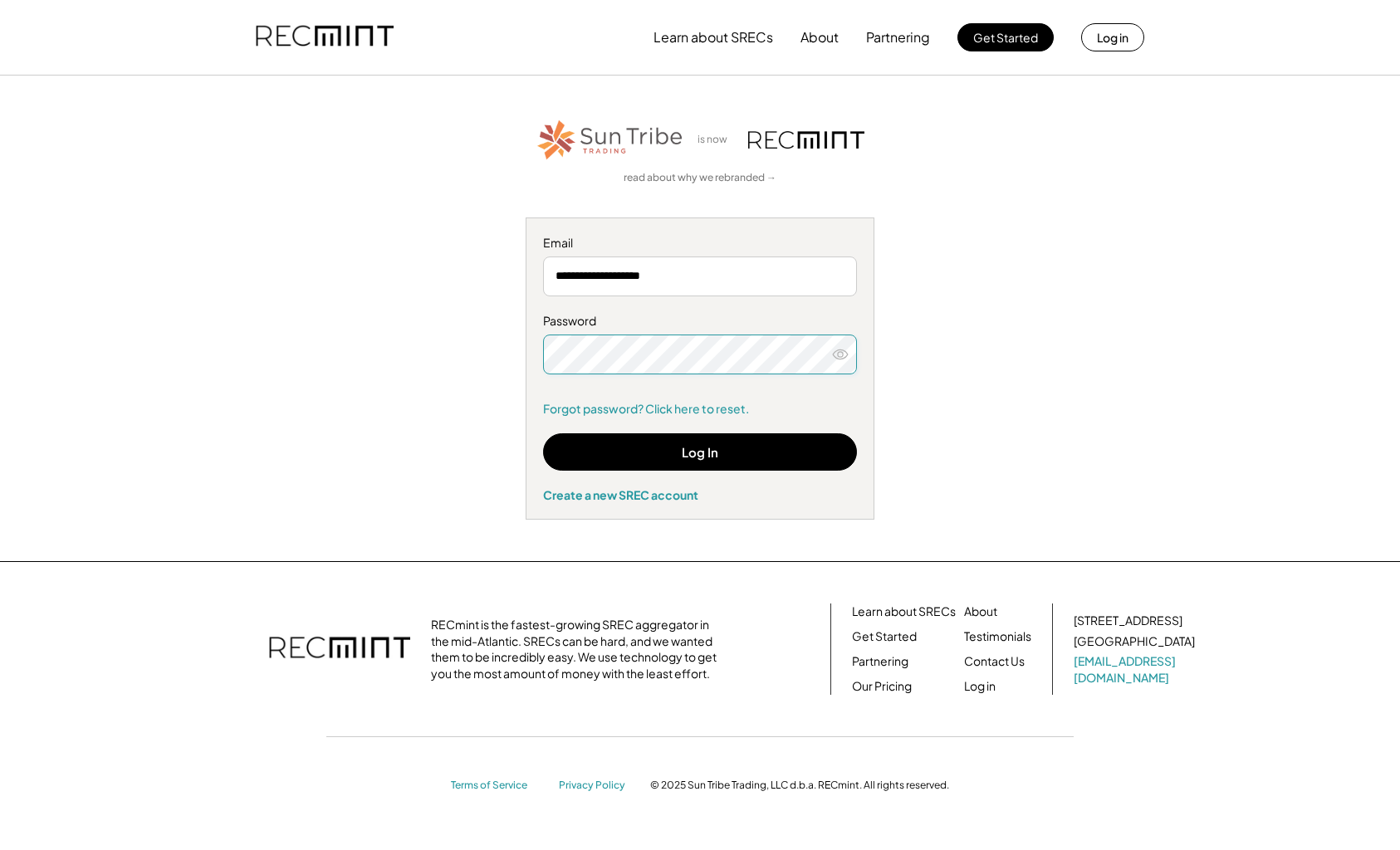
click at [842, 353] on icon at bounding box center [841, 355] width 17 height 17
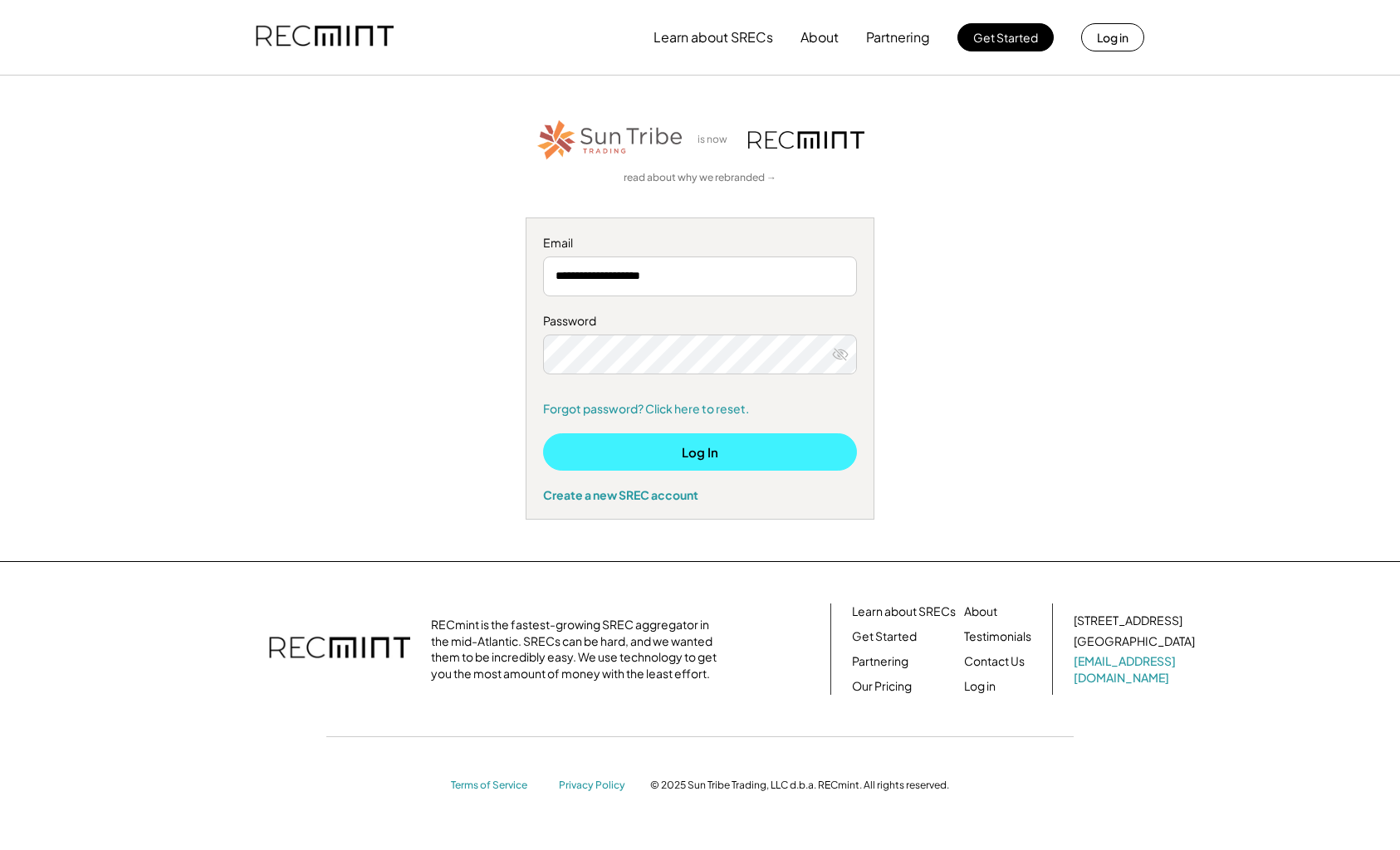
click at [699, 441] on button "Log In" at bounding box center [700, 452] width 314 height 37
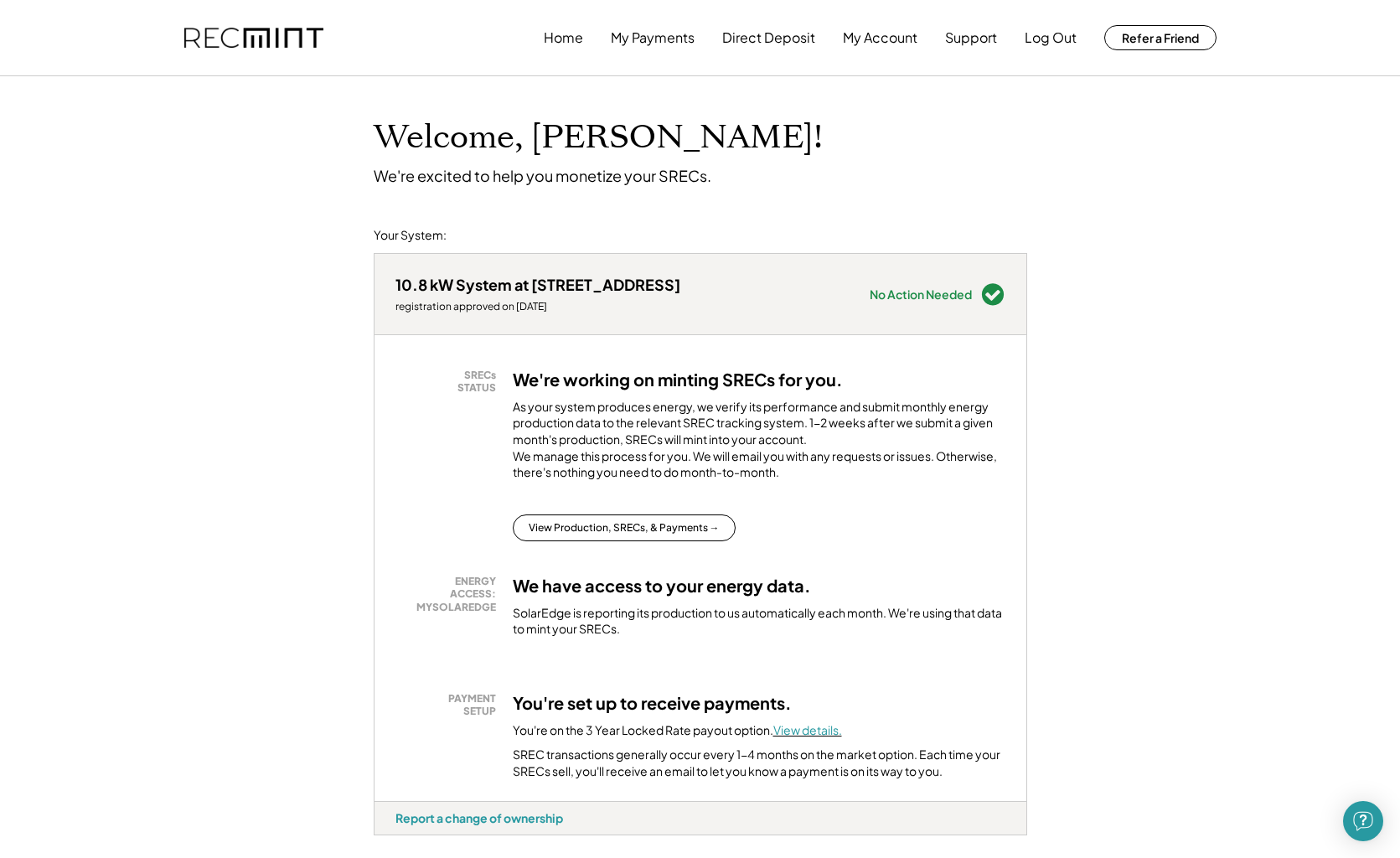
click at [812, 737] on font "View details." at bounding box center [808, 729] width 69 height 15
click at [1048, 35] on button "Log Out" at bounding box center [1051, 37] width 52 height 33
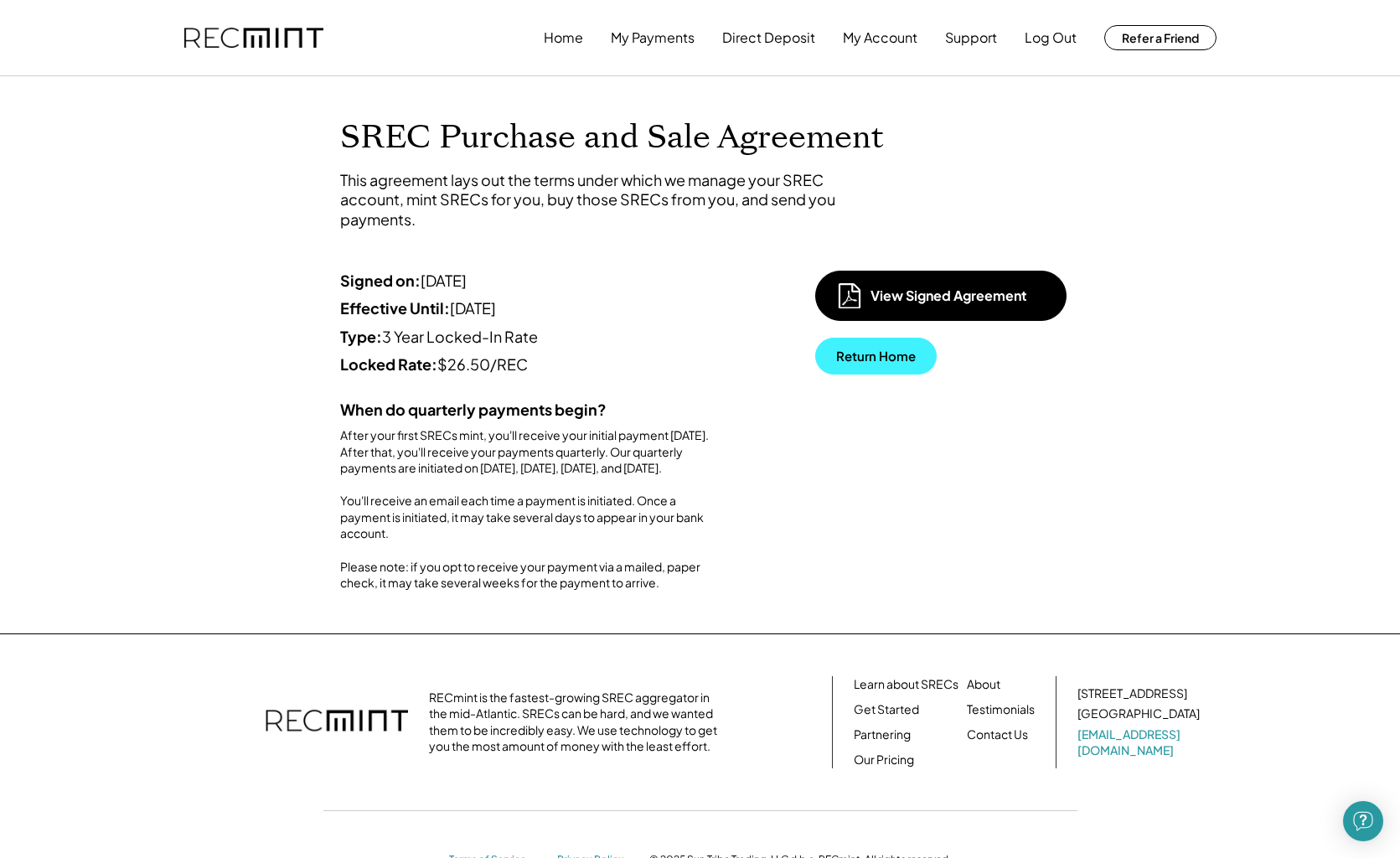
click at [878, 356] on button "Return Home" at bounding box center [876, 356] width 122 height 37
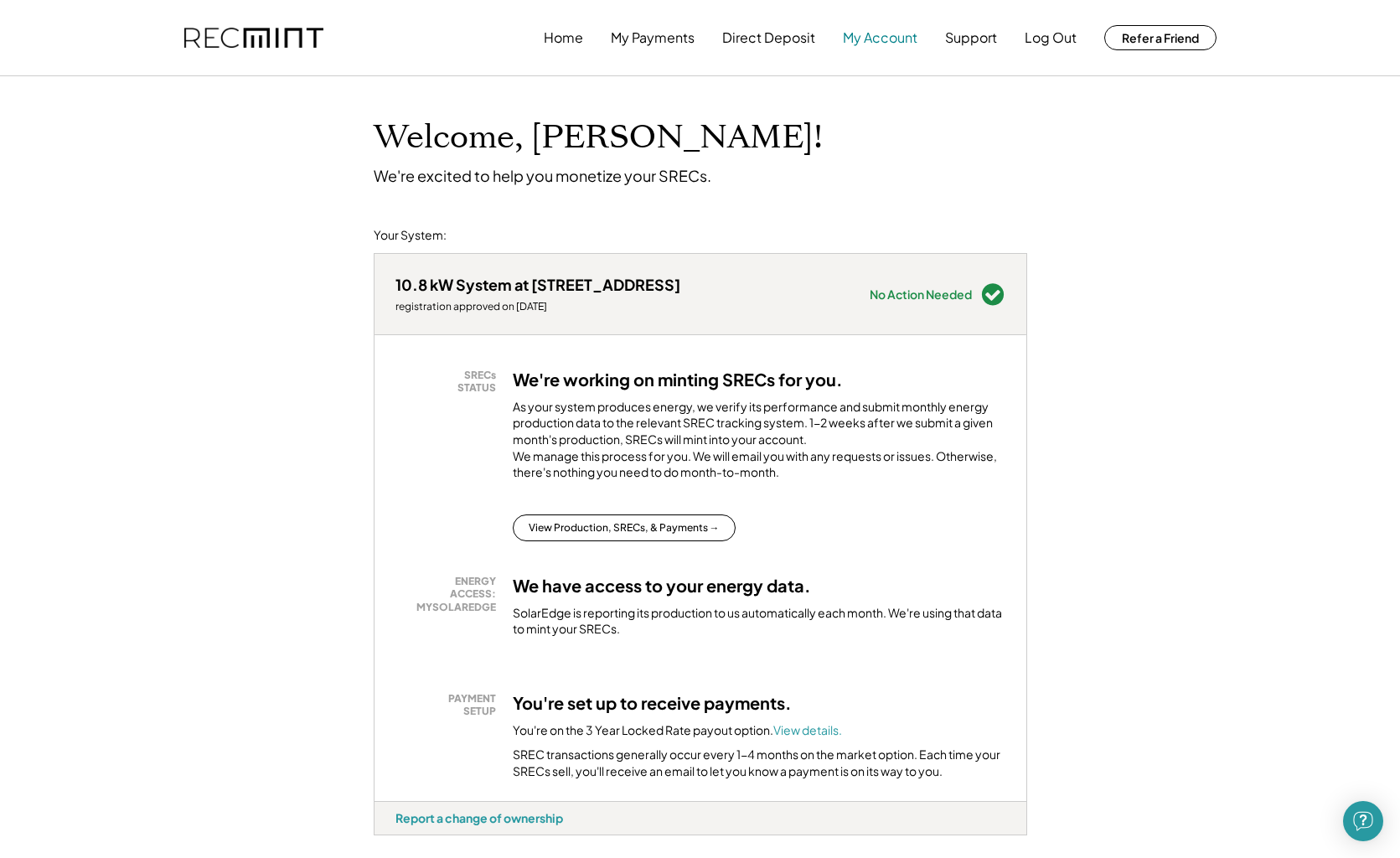
click at [887, 34] on button "My Account" at bounding box center [879, 37] width 74 height 33
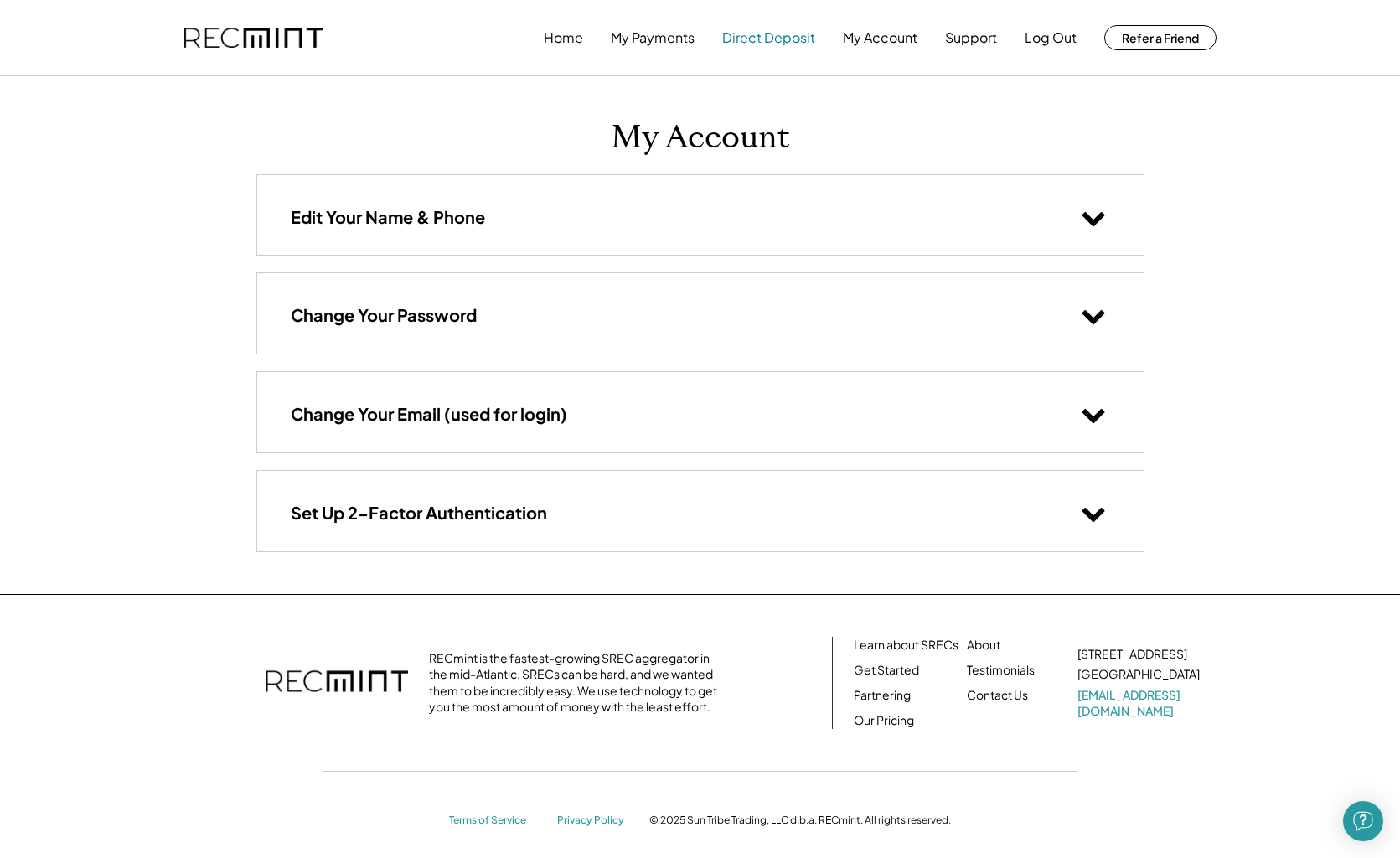
click at [760, 36] on button "Direct Deposit" at bounding box center [768, 37] width 93 height 33
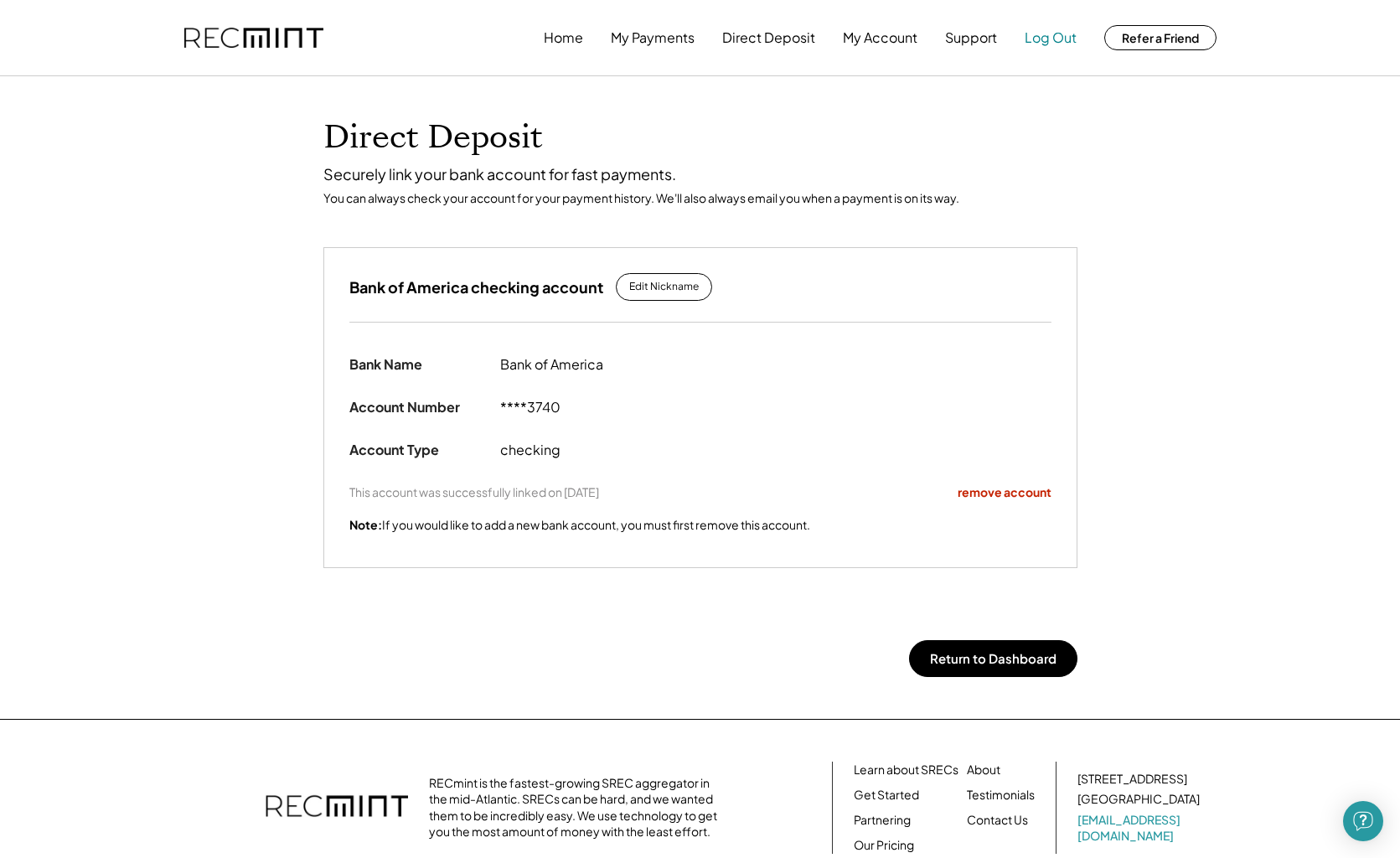
click at [1060, 33] on button "Log Out" at bounding box center [1051, 37] width 52 height 33
